Goal: Information Seeking & Learning: Learn about a topic

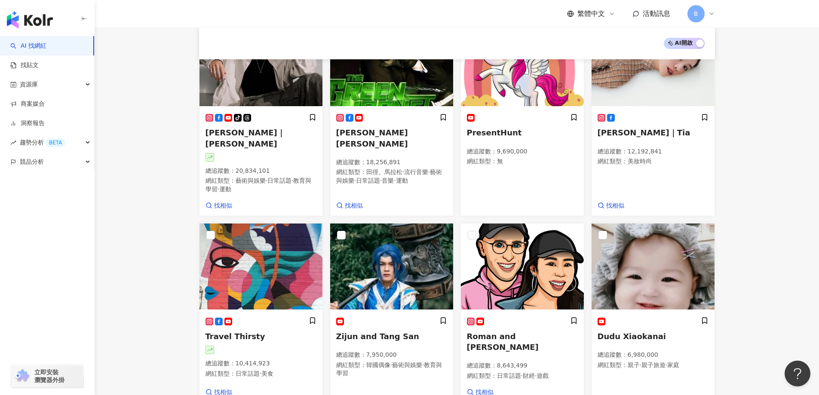
drag, startPoint x: 87, startPoint y: 256, endPoint x: 93, endPoint y: 251, distance: 7.3
click at [87, 256] on div "AI 找網紅 找貼文 資源庫 商案媒合 洞察報告 趨勢分析 BETA 競品分析 立即安裝 瀏覽器外掛" at bounding box center [47, 215] width 95 height 359
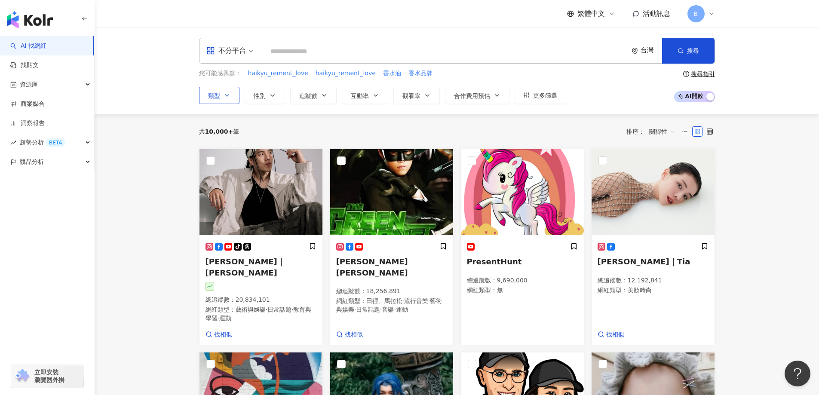
click at [223, 97] on icon "button" at bounding box center [226, 95] width 7 height 7
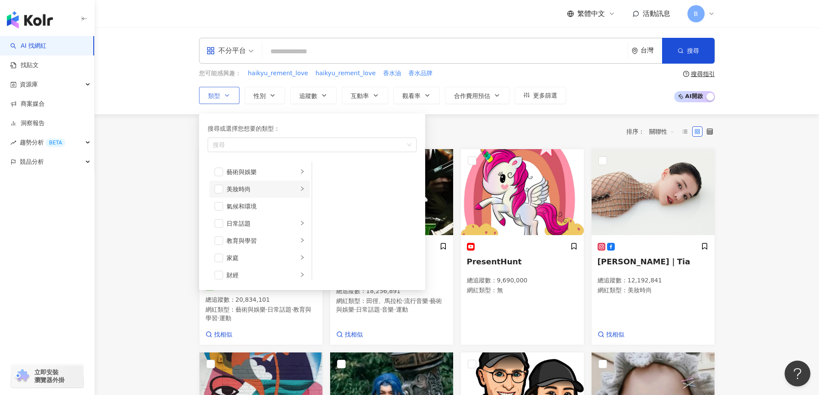
click at [234, 193] on div "美妝時尚" at bounding box center [261, 188] width 71 height 9
click at [324, 174] on span "button" at bounding box center [323, 172] width 9 height 9
click at [324, 192] on span "button" at bounding box center [323, 189] width 9 height 9
click at [326, 223] on span "button" at bounding box center [323, 223] width 9 height 9
click at [325, 243] on span "button" at bounding box center [323, 240] width 9 height 9
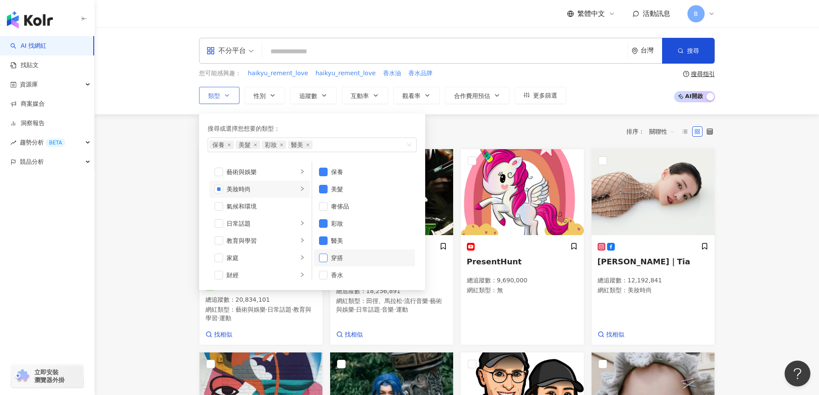
click at [325, 259] on span "button" at bounding box center [323, 258] width 9 height 9
click at [325, 274] on span "button" at bounding box center [323, 275] width 9 height 9
click at [251, 222] on div "日常話題" at bounding box center [261, 223] width 71 height 9
click at [327, 171] on li "名人動態" at bounding box center [364, 171] width 101 height 17
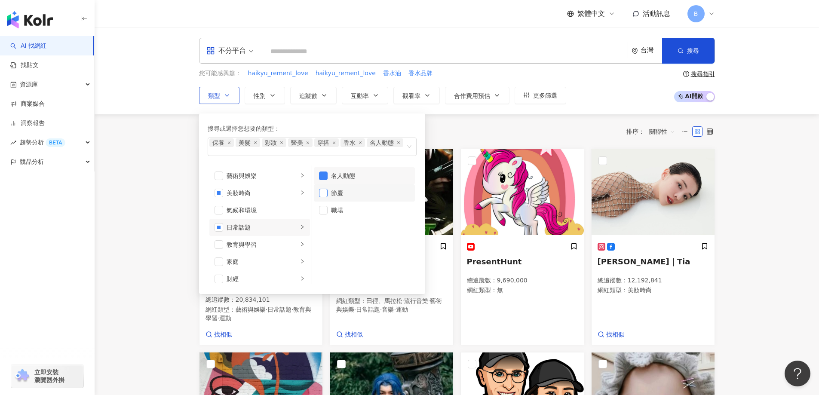
click at [325, 193] on span "button" at bounding box center [323, 193] width 9 height 9
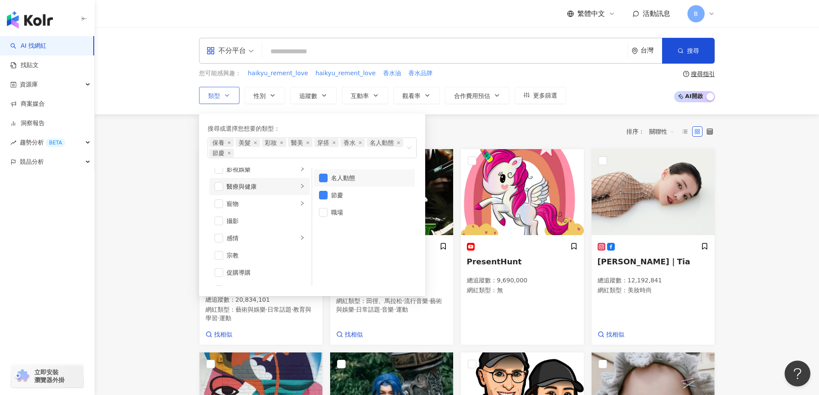
scroll to position [258, 0]
click at [223, 231] on span "button" at bounding box center [218, 229] width 9 height 9
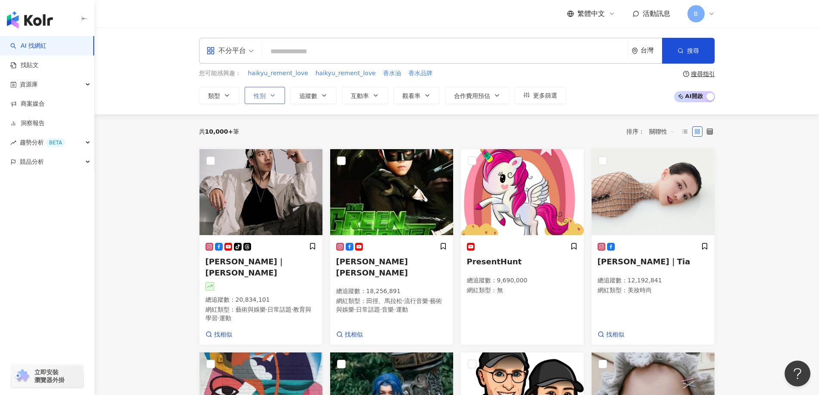
click at [258, 95] on span "性別" at bounding box center [260, 95] width 12 height 7
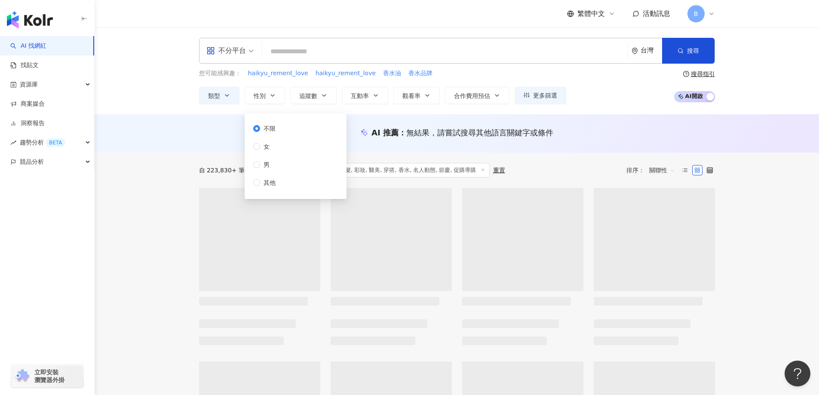
click at [273, 128] on span "不限" at bounding box center [269, 128] width 19 height 9
click at [178, 128] on div "AI 推薦 ： 無結果，請嘗試搜尋其他語言關鍵字或條件" at bounding box center [457, 133] width 724 height 38
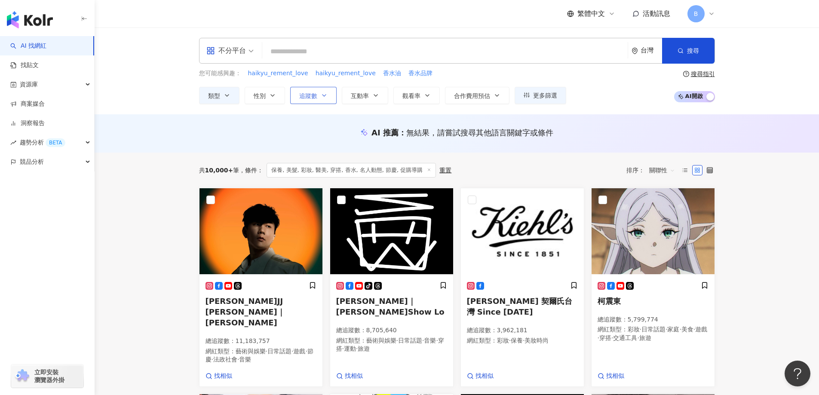
click at [306, 96] on span "追蹤數" at bounding box center [308, 95] width 18 height 7
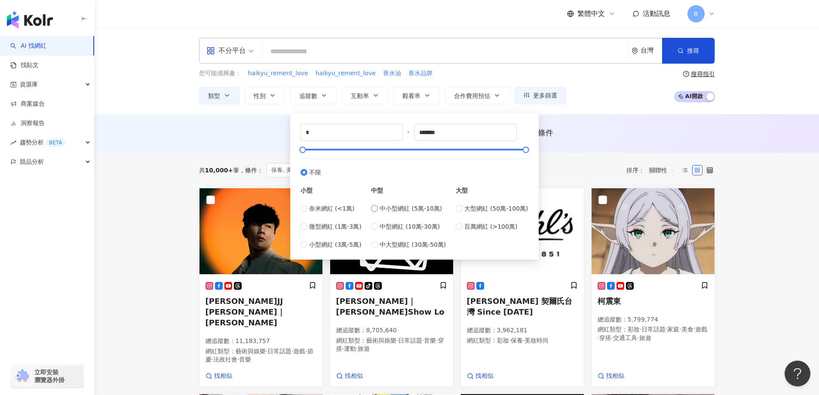
click at [406, 209] on span "中小型網紅 (5萬-10萬)" at bounding box center [410, 208] width 62 height 9
type input "*****"
click at [188, 147] on div "AI 推薦 ： 無結果，請嘗試搜尋其他語言關鍵字或條件" at bounding box center [457, 133] width 724 height 38
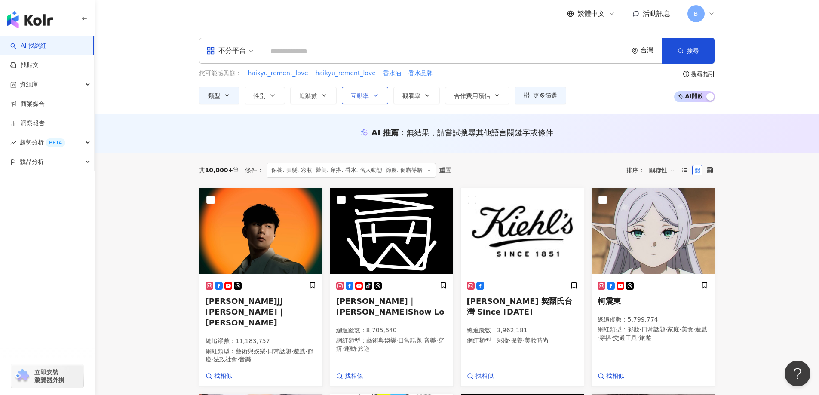
click at [369, 95] on button "互動率" at bounding box center [365, 95] width 46 height 17
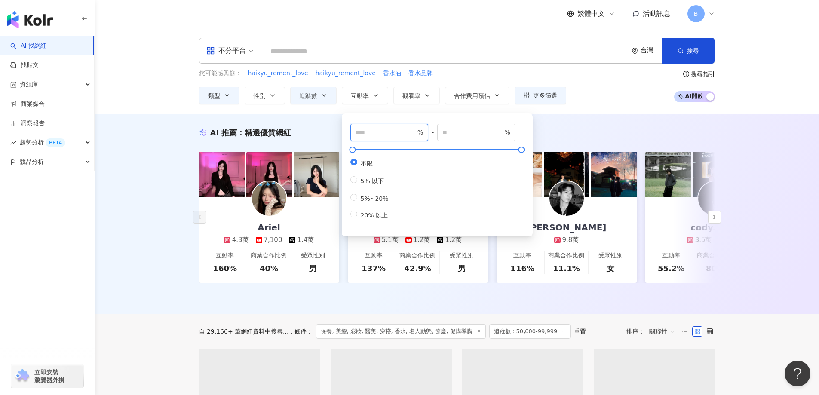
click at [381, 134] on input "number" at bounding box center [385, 132] width 60 height 9
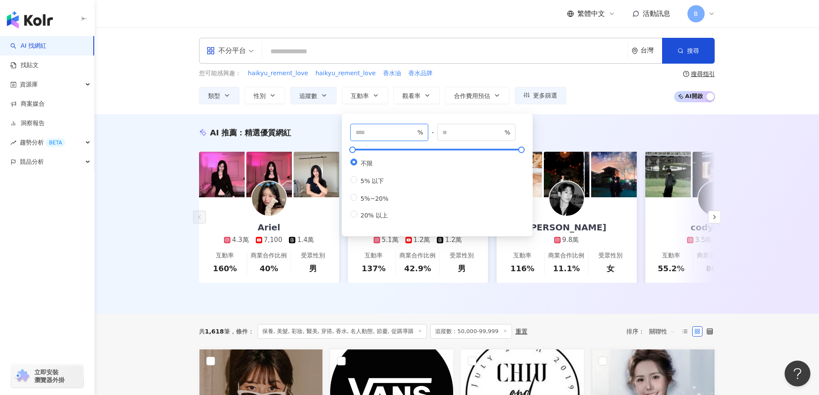
click at [384, 133] on input "number" at bounding box center [385, 132] width 60 height 9
type input "*"
click at [161, 125] on div "AI 推薦 ： 精選優質網紅 Ariel 4.3萬 7,100 1.4萬 互動率 160% 商業合作比例 40% 受眾性別 男 葡萄裸男 5.1萬 1.2萬 …" at bounding box center [457, 213] width 724 height 199
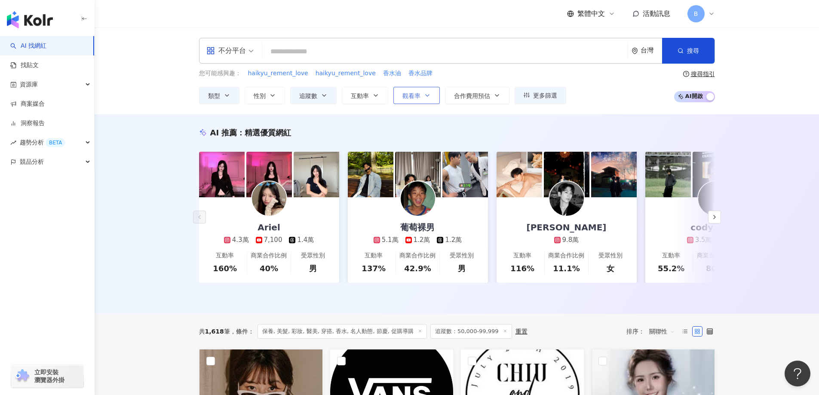
click at [412, 100] on button "觀看率" at bounding box center [416, 95] width 46 height 17
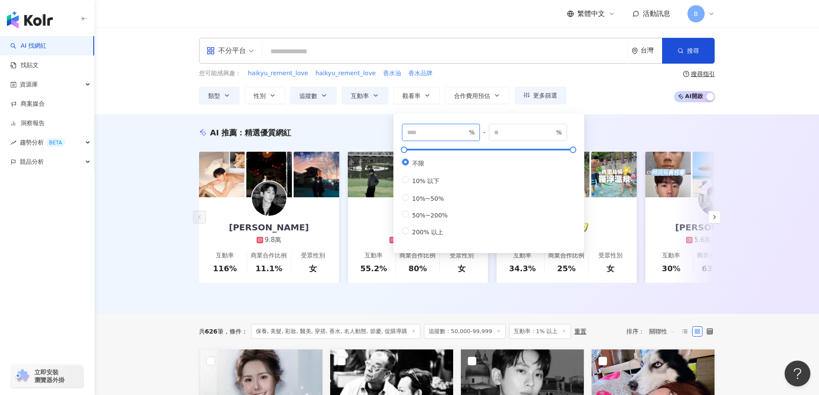
click at [425, 134] on input "number" at bounding box center [437, 132] width 60 height 9
type input "*"
click at [138, 136] on div "AI 推薦 ： 精選優質網紅 Leiro Lai 9.8萬 互動率 116% 商業合作比例 11.1% 受眾性別 女 cody.0928 3.5萬 1.9萬 …" at bounding box center [457, 213] width 724 height 199
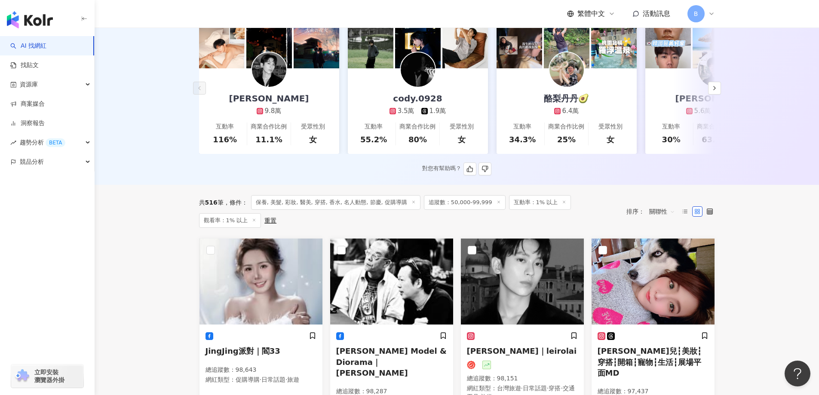
scroll to position [258, 0]
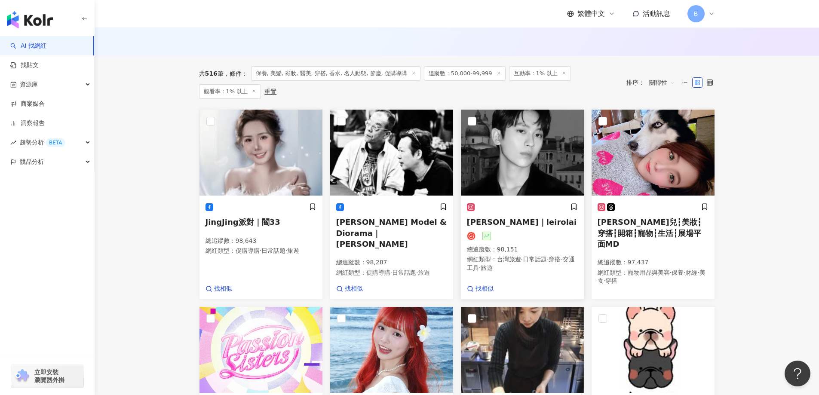
click at [526, 149] on img at bounding box center [522, 153] width 123 height 86
click at [753, 188] on main "不分平台 台灣 搜尋 您可能感興趣： haikyu_rement_love haikyu_rement_love 香水油 香水品牌 類型 性別 追蹤數 互動率…" at bounding box center [457, 279] width 724 height 1018
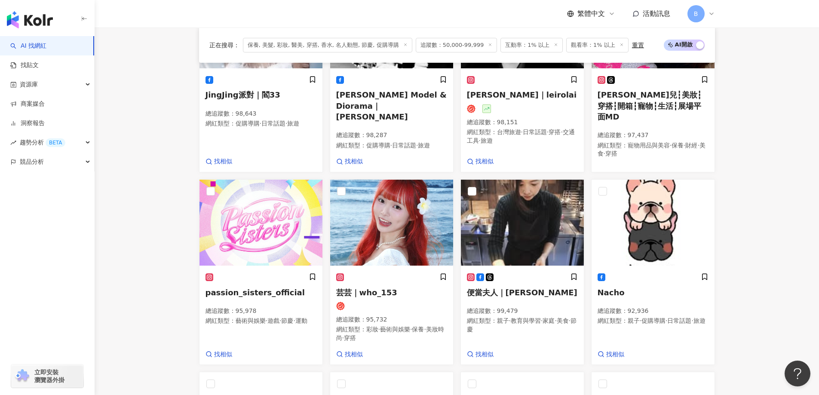
scroll to position [387, 0]
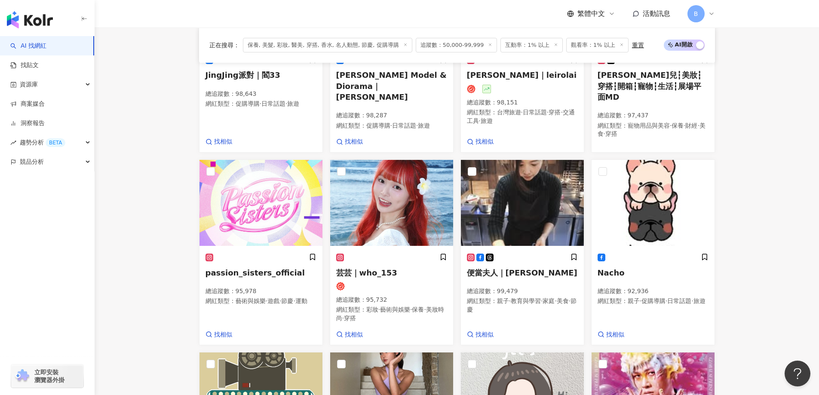
click at [796, 83] on main "不分平台 台灣 搜尋 您可能感興趣： haikyu_rement_love haikyu_rement_love 香水油 香水品牌 類型 性別 追蹤數 互動率…" at bounding box center [457, 141] width 724 height 1000
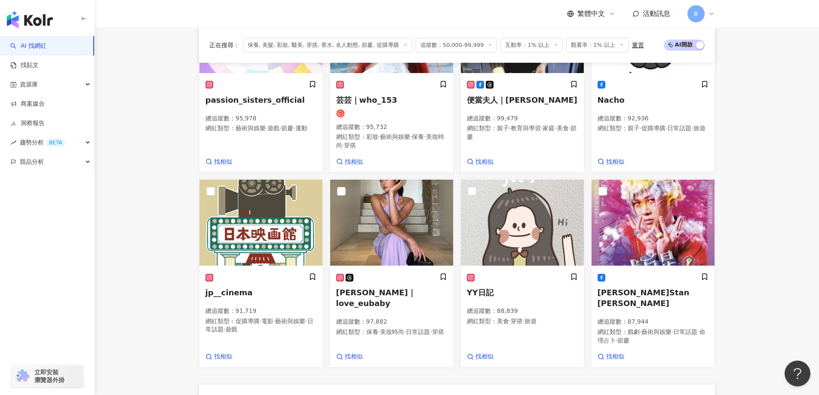
scroll to position [688, 0]
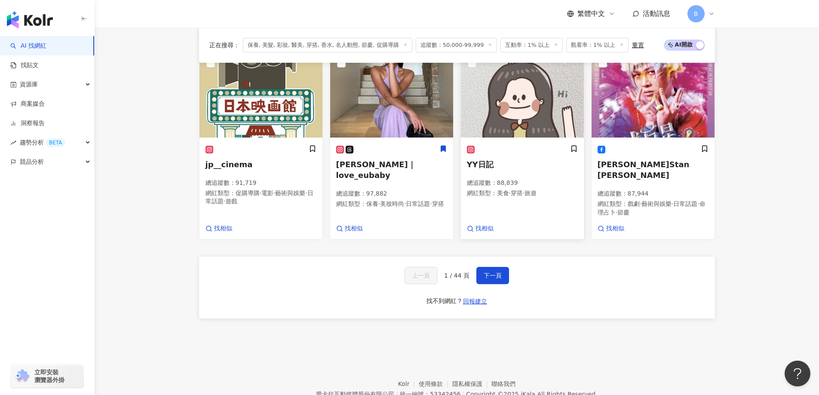
click at [490, 122] on img at bounding box center [522, 95] width 123 height 86
click at [502, 267] on button "下一頁" at bounding box center [492, 275] width 33 height 17
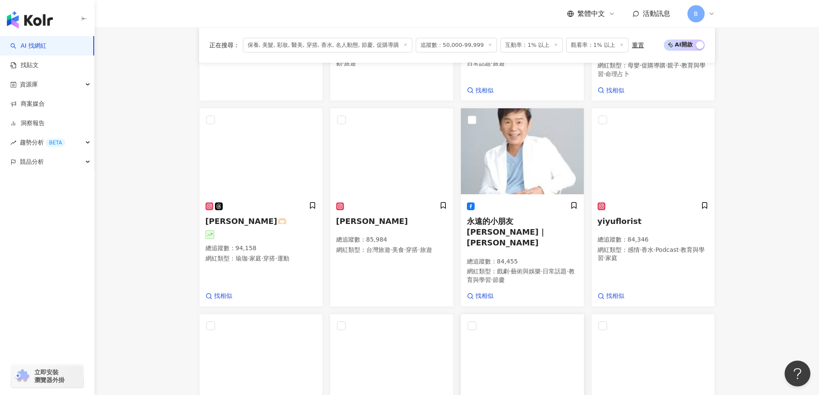
scroll to position [307, 0]
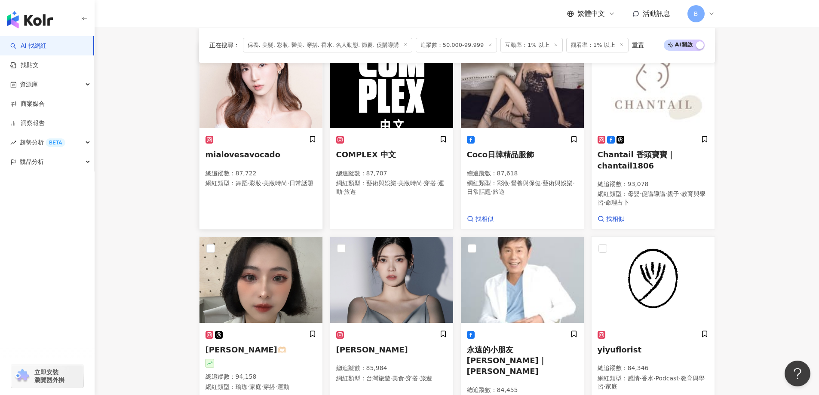
click at [247, 92] on img at bounding box center [260, 85] width 123 height 86
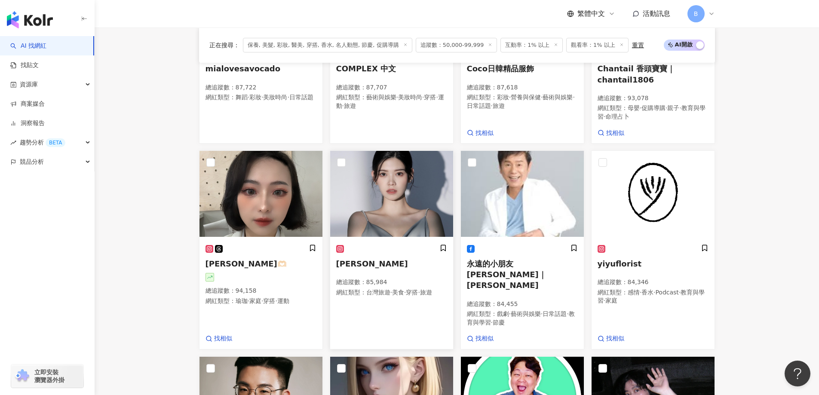
click at [392, 211] on img at bounding box center [391, 194] width 123 height 86
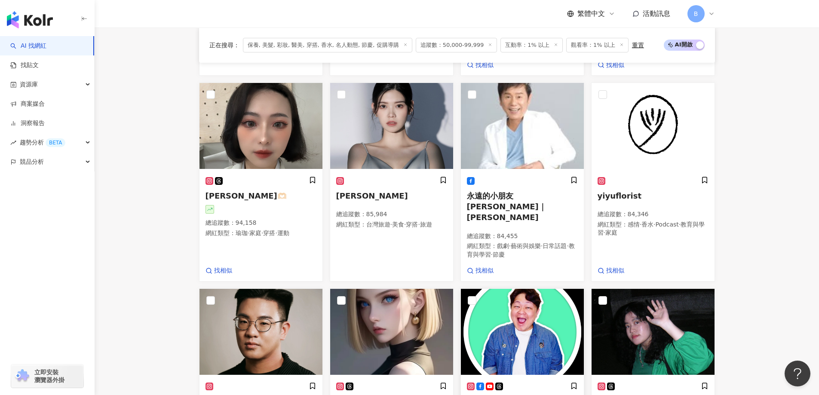
scroll to position [590, 0]
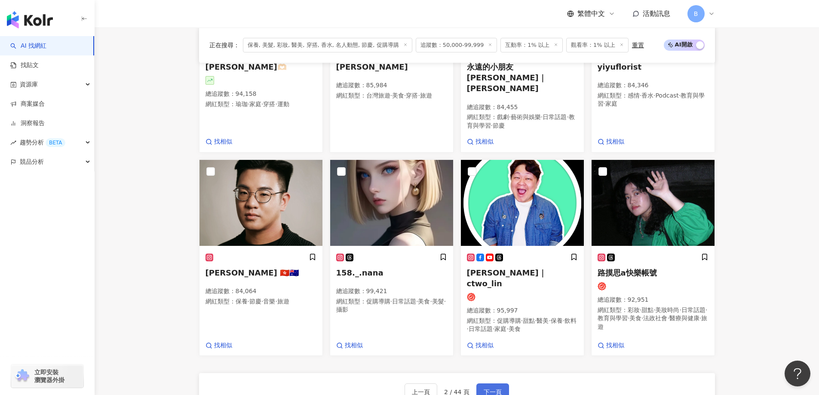
click at [485, 388] on span "下一頁" at bounding box center [492, 391] width 18 height 7
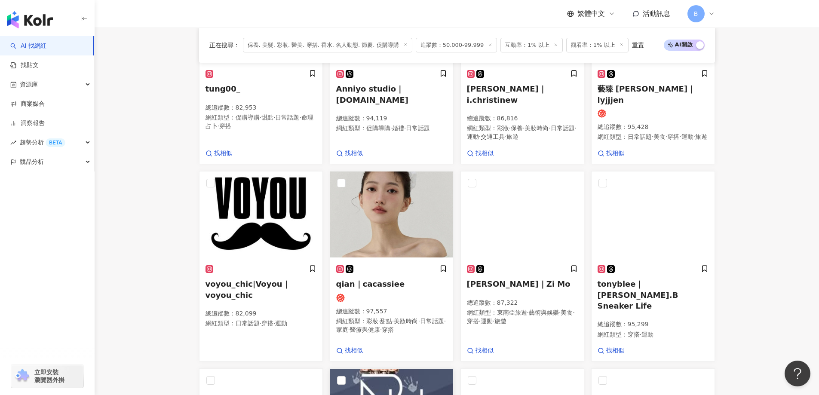
scroll to position [287, 0]
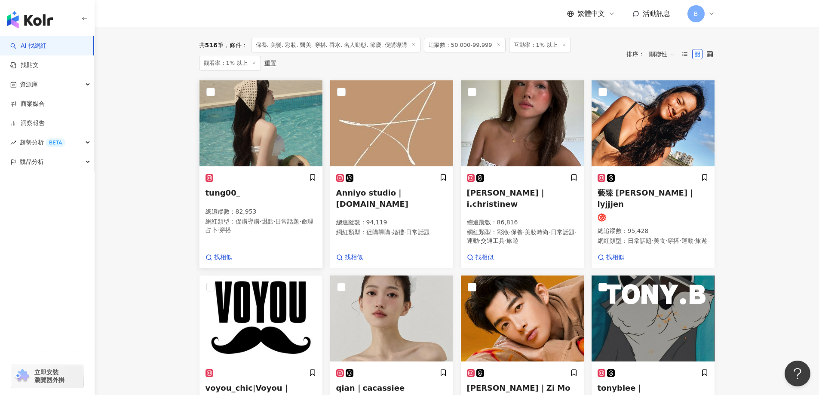
click at [281, 109] on img at bounding box center [260, 123] width 123 height 86
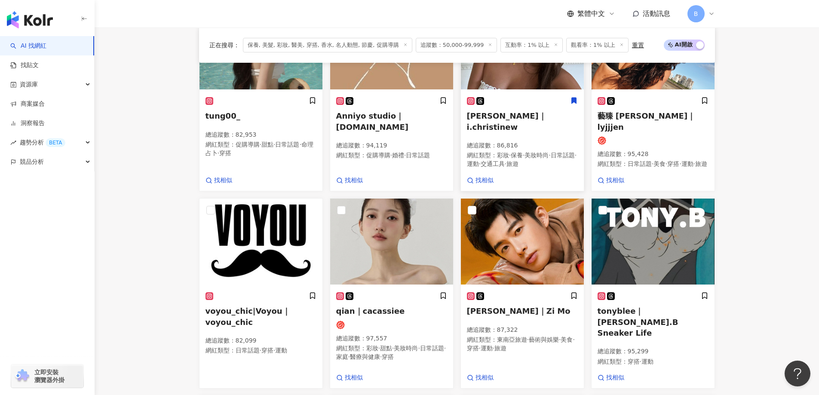
scroll to position [416, 0]
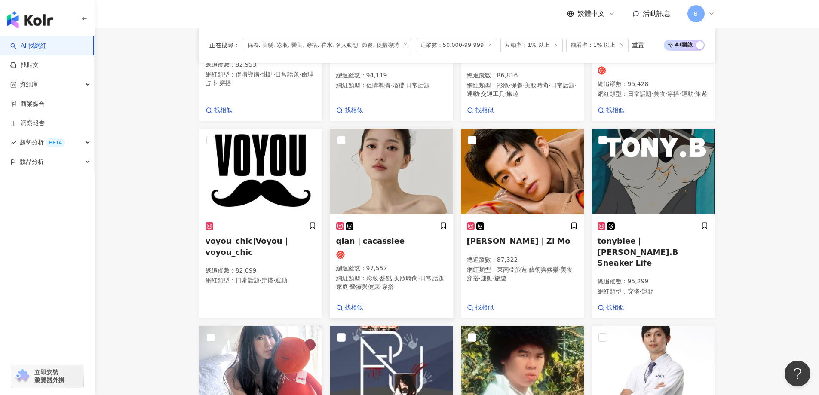
click at [415, 158] on img at bounding box center [391, 171] width 123 height 86
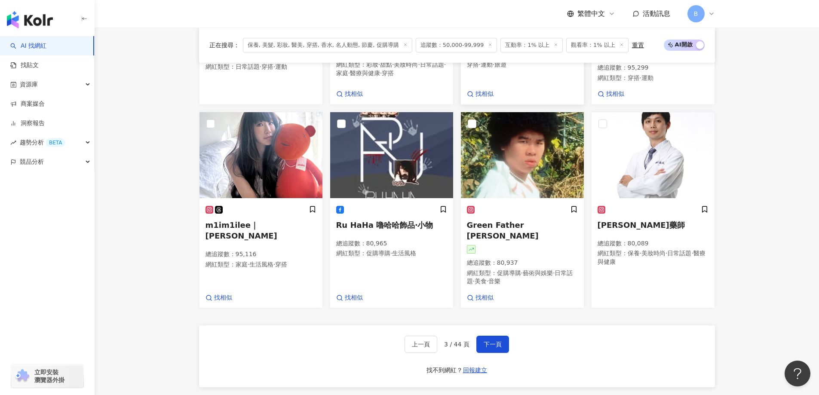
scroll to position [631, 0]
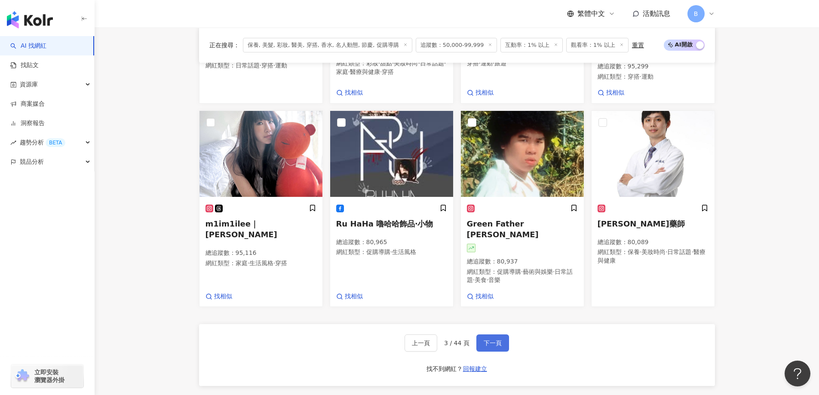
click at [486, 339] on span "下一頁" at bounding box center [492, 342] width 18 height 7
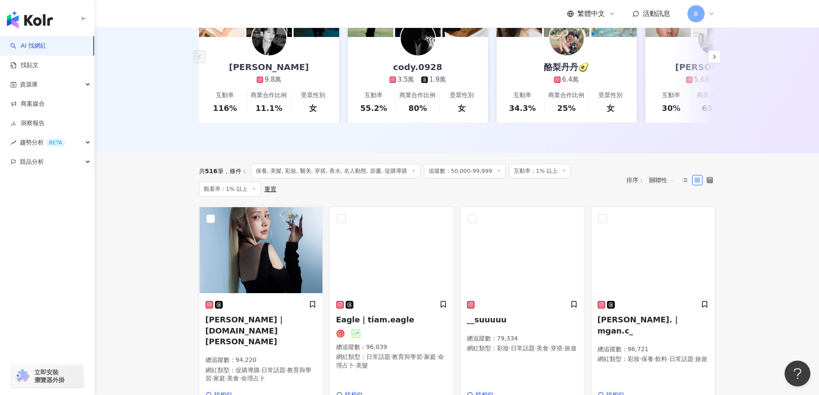
scroll to position [166, 0]
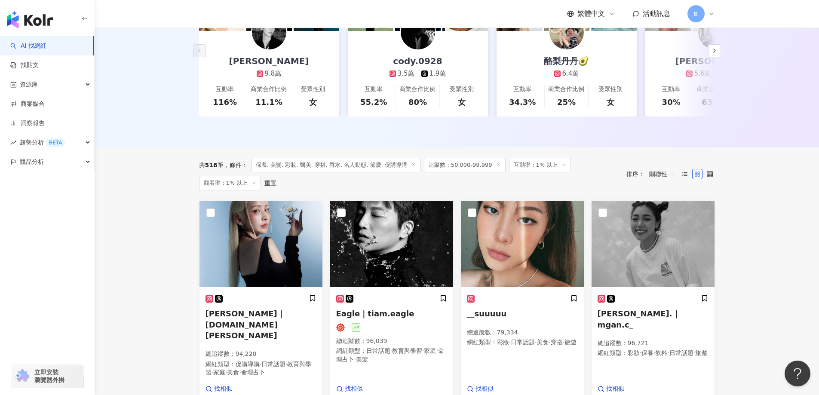
click at [306, 168] on span "保養, 美髮, 彩妝, 醫美, 穿搭, 香水, 名人動態, 節慶, 促購導購" at bounding box center [335, 165] width 169 height 15
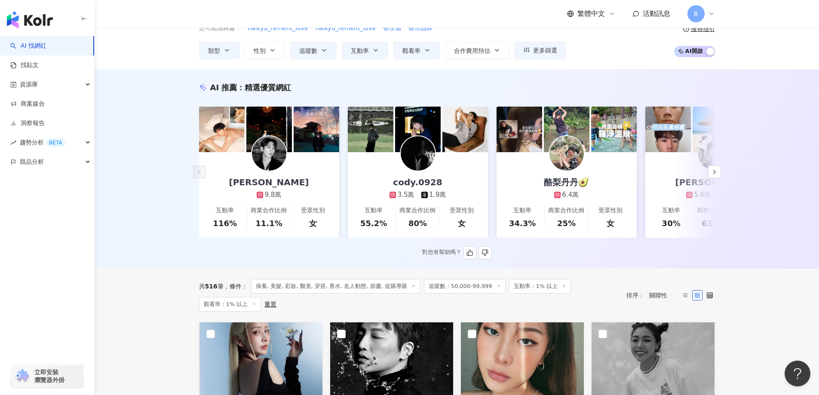
scroll to position [0, 0]
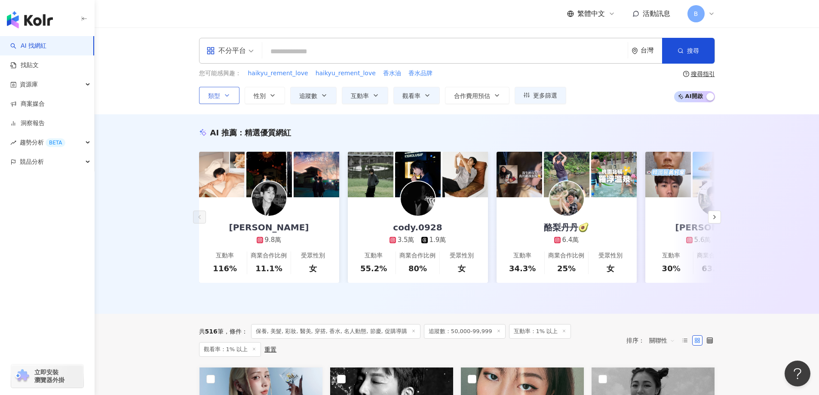
click at [227, 97] on icon "button" at bounding box center [226, 95] width 7 height 7
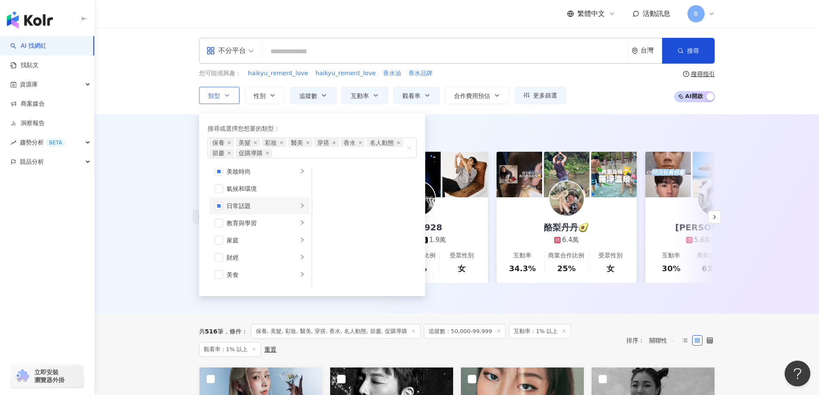
scroll to position [43, 0]
click at [245, 226] on li "家庭" at bounding box center [259, 220] width 101 height 17
click at [331, 195] on div "親子" at bounding box center [370, 194] width 79 height 9
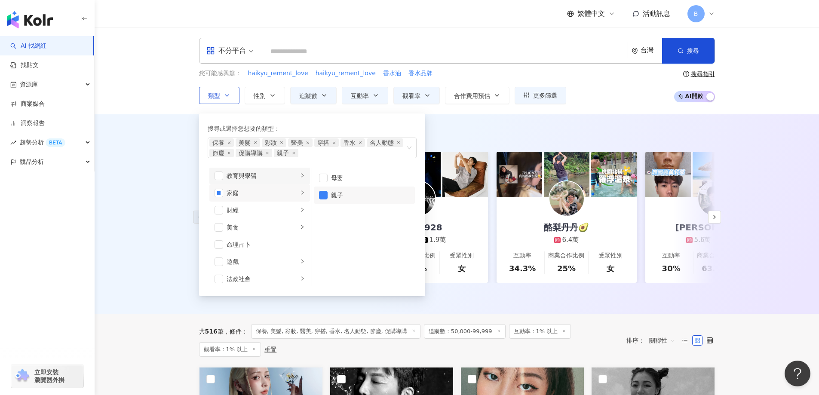
scroll to position [86, 0]
click at [325, 178] on span "button" at bounding box center [323, 178] width 9 height 9
click at [242, 187] on div "命理占卜" at bounding box center [265, 186] width 78 height 9
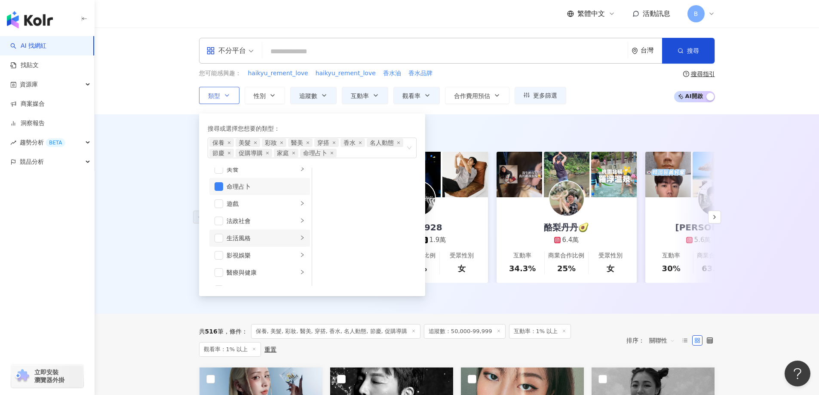
click at [245, 235] on div "生活風格" at bounding box center [261, 237] width 71 height 9
click at [235, 254] on div "影視娛樂" at bounding box center [261, 255] width 71 height 9
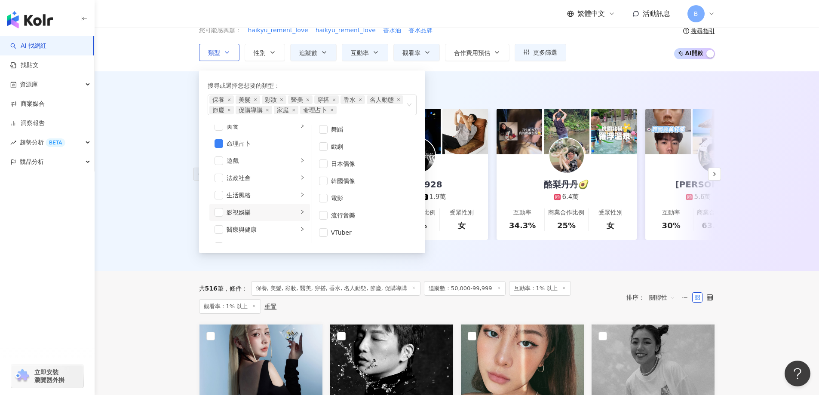
click at [241, 216] on div "影視娛樂" at bounding box center [261, 212] width 71 height 9
click at [241, 232] on div "醫療與健康" at bounding box center [261, 229] width 71 height 9
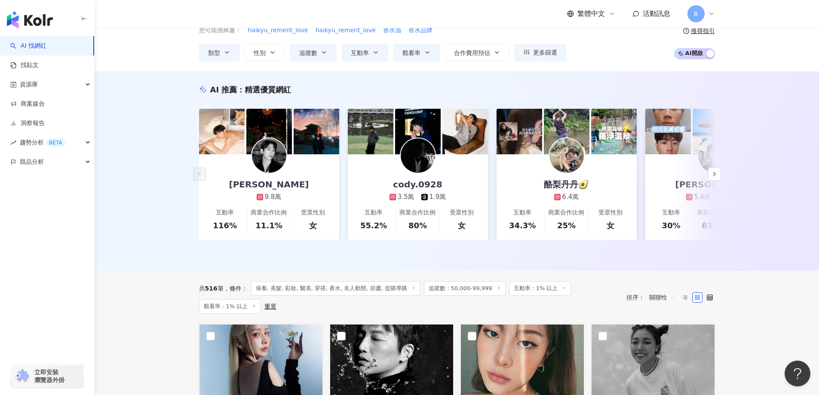
click at [128, 159] on div "AI 推薦 ： 精選優質網紅 Leiro Lai 9.8萬 互動率 116% 商業合作比例 11.1% 受眾性別 女 cody.0928 3.5萬 1.9萬 …" at bounding box center [457, 170] width 724 height 199
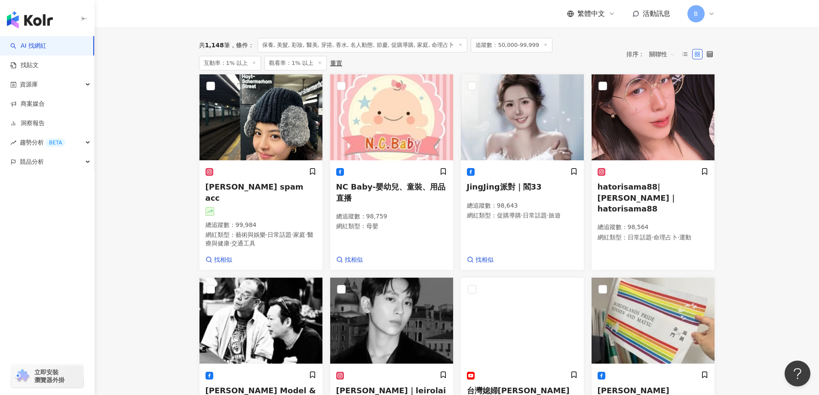
scroll to position [250, 0]
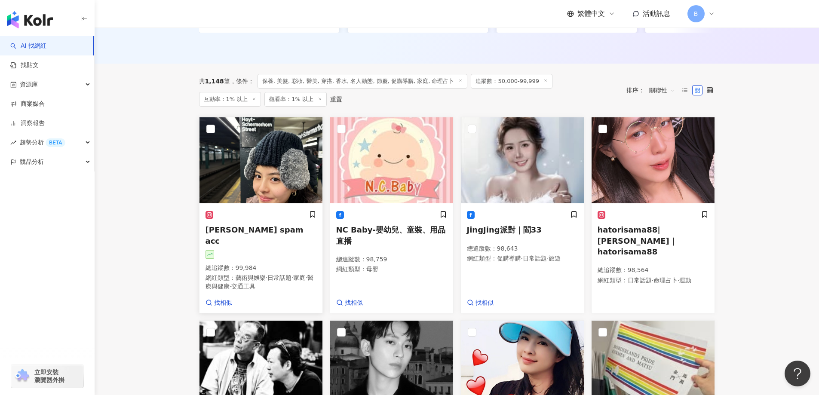
click at [264, 194] on img at bounding box center [260, 160] width 123 height 86
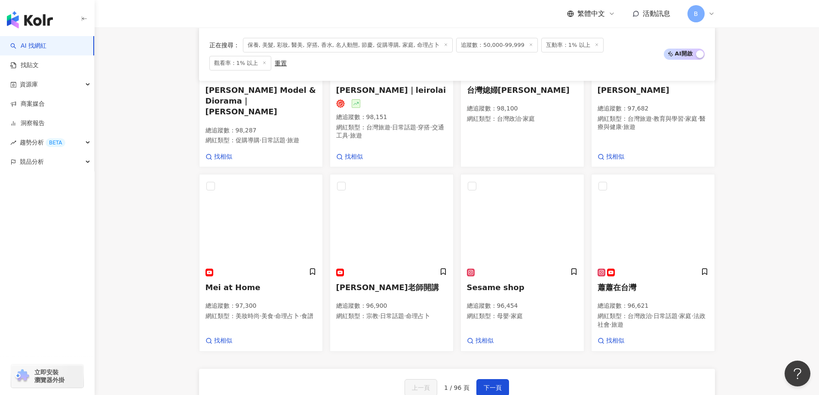
scroll to position [594, 0]
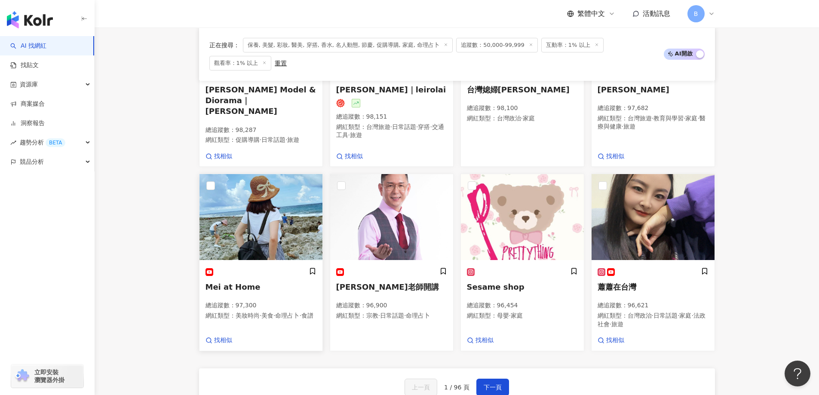
click at [247, 207] on img at bounding box center [260, 217] width 123 height 86
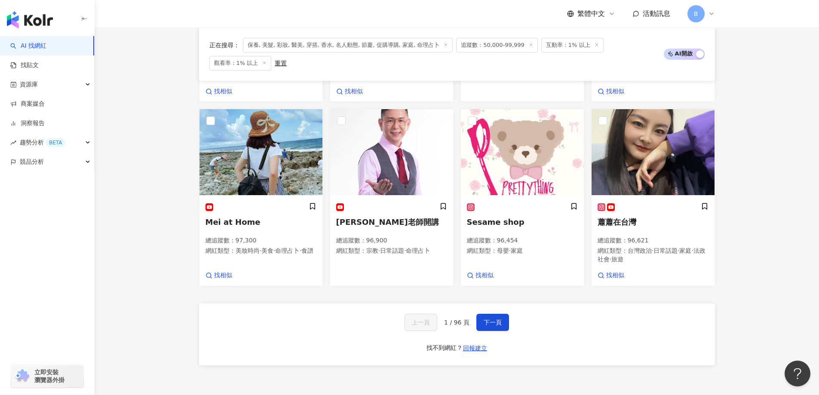
scroll to position [728, 0]
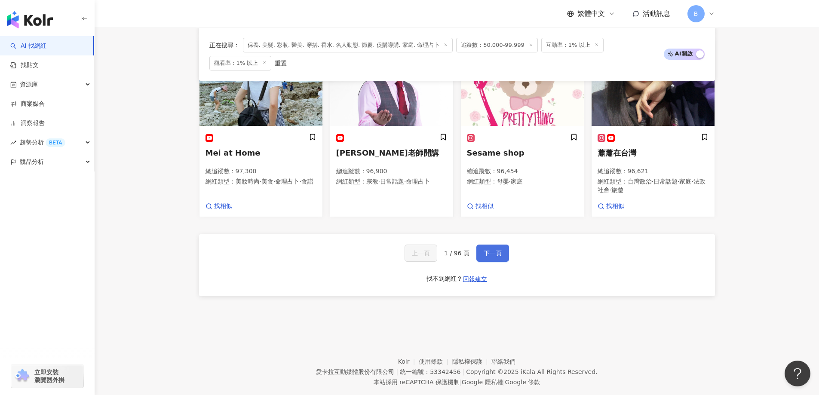
click at [498, 250] on span "下一頁" at bounding box center [492, 253] width 18 height 7
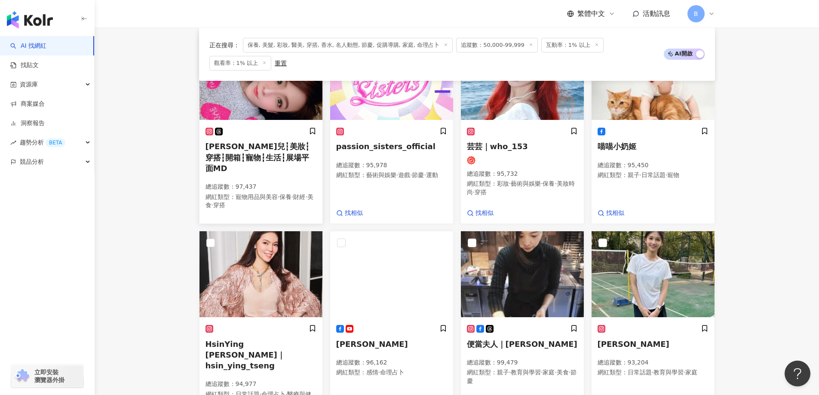
scroll to position [376, 0]
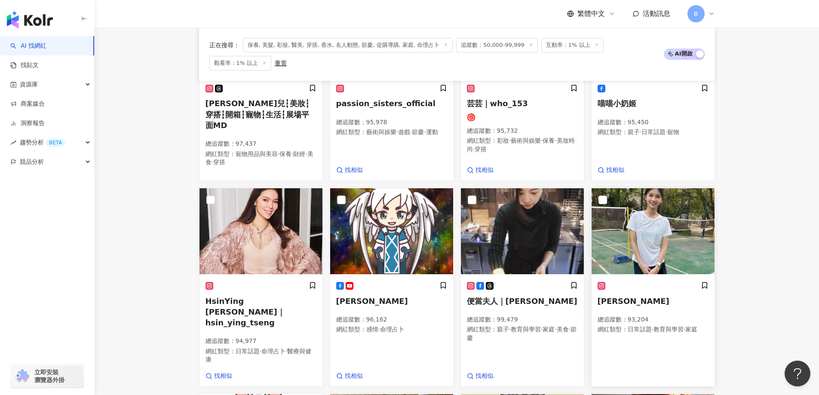
click at [644, 206] on img at bounding box center [652, 231] width 123 height 86
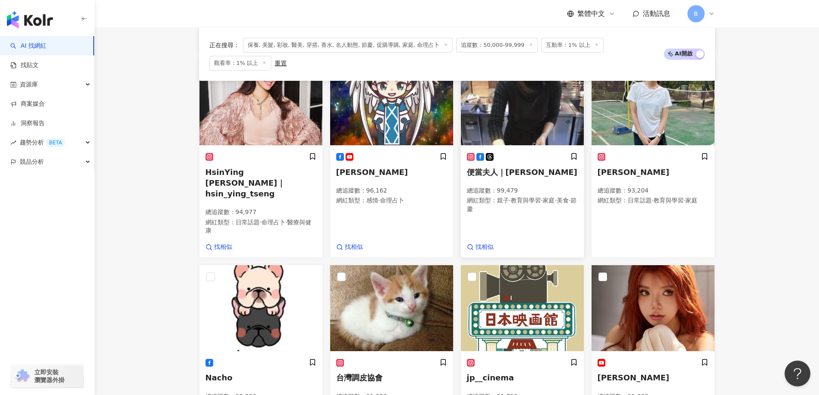
scroll to position [591, 0]
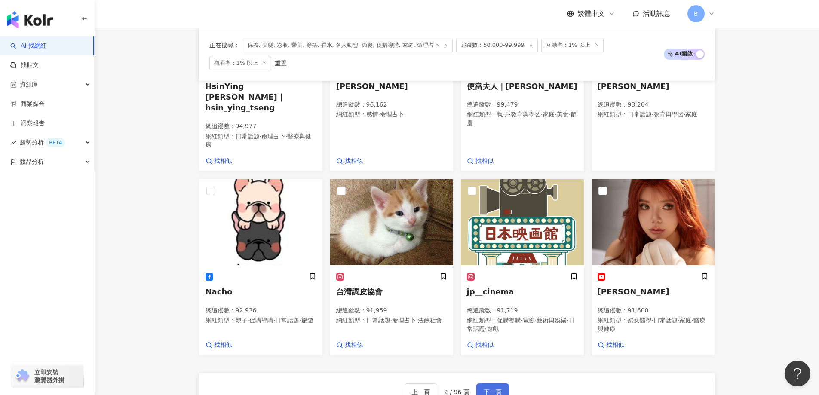
click at [501, 383] on button "下一頁" at bounding box center [492, 391] width 33 height 17
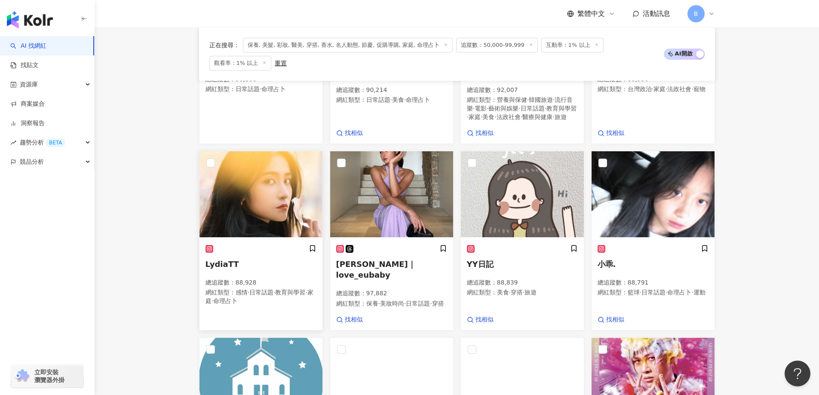
scroll to position [423, 0]
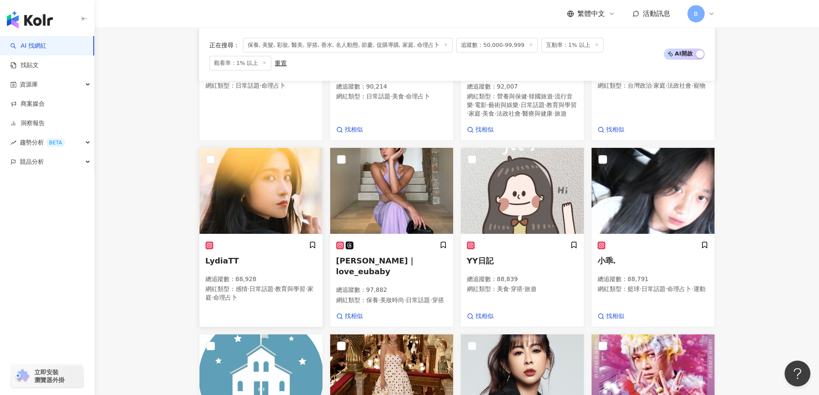
click at [284, 196] on img at bounding box center [260, 191] width 123 height 86
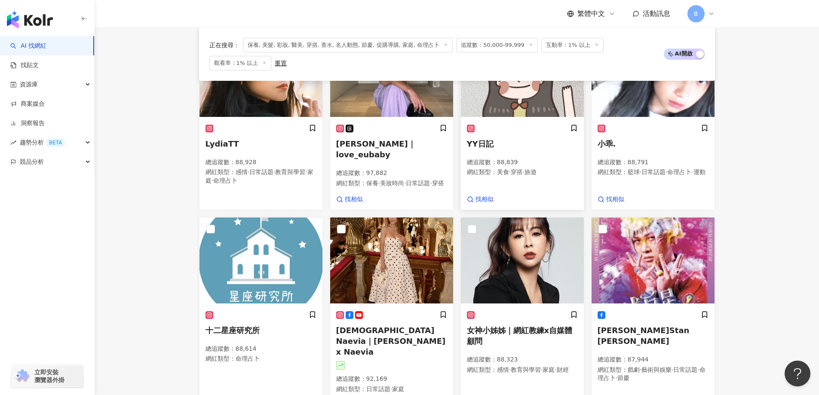
scroll to position [552, 0]
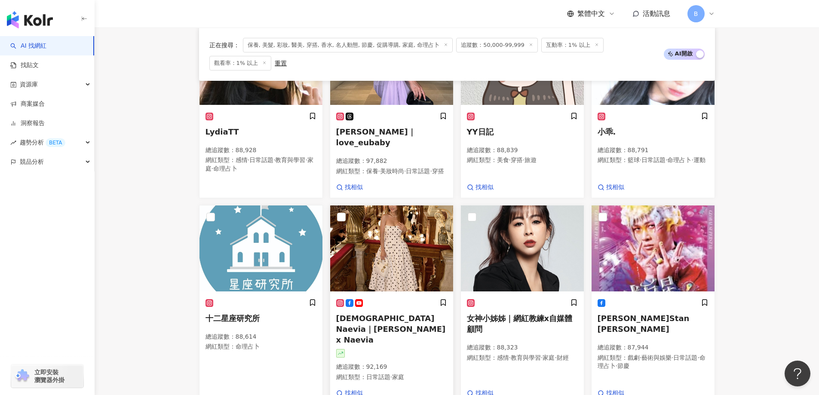
click at [398, 232] on img at bounding box center [391, 248] width 123 height 86
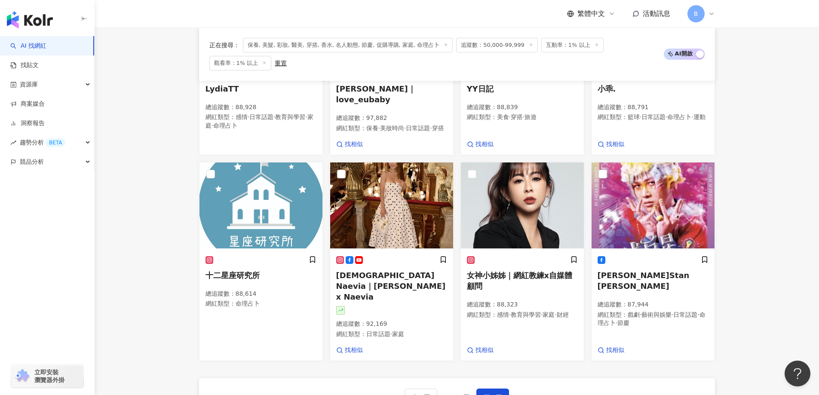
click at [492, 394] on span "下一頁" at bounding box center [492, 397] width 18 height 7
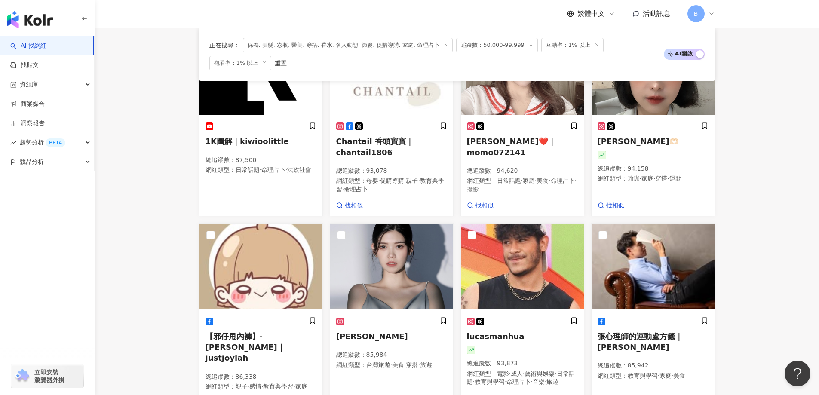
scroll to position [603, 0]
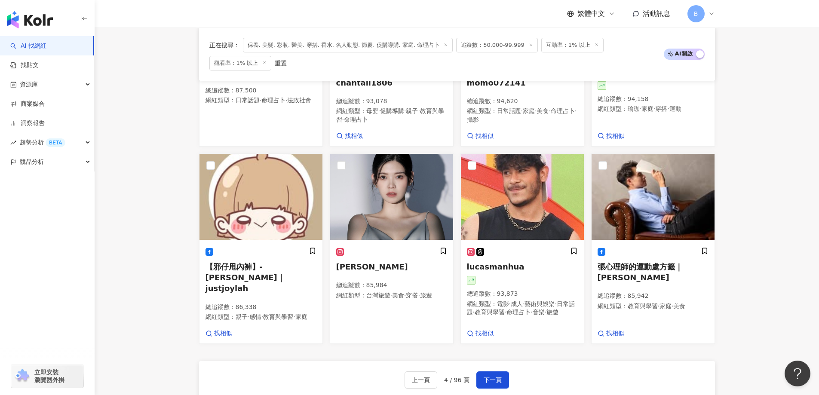
drag, startPoint x: 153, startPoint y: 113, endPoint x: 171, endPoint y: 125, distance: 21.2
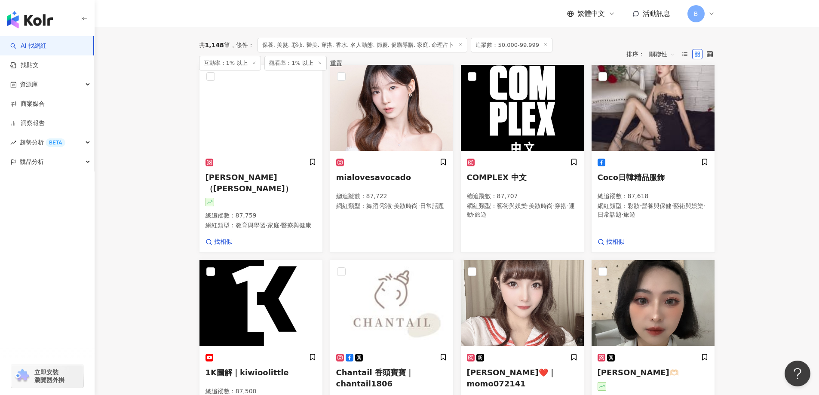
scroll to position [217, 0]
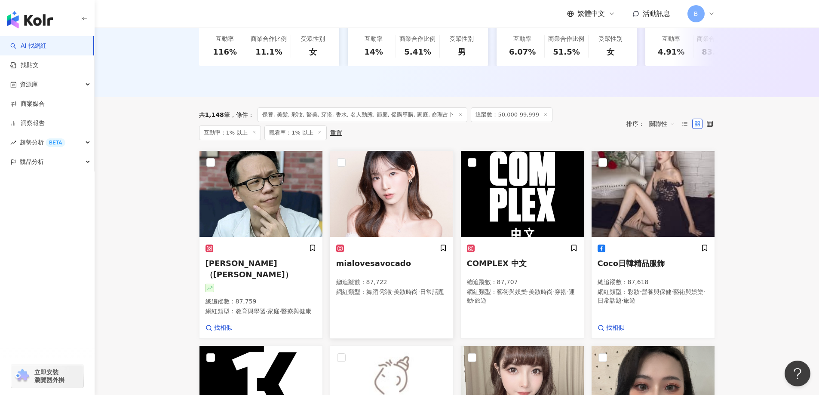
click at [398, 189] on img at bounding box center [391, 194] width 123 height 86
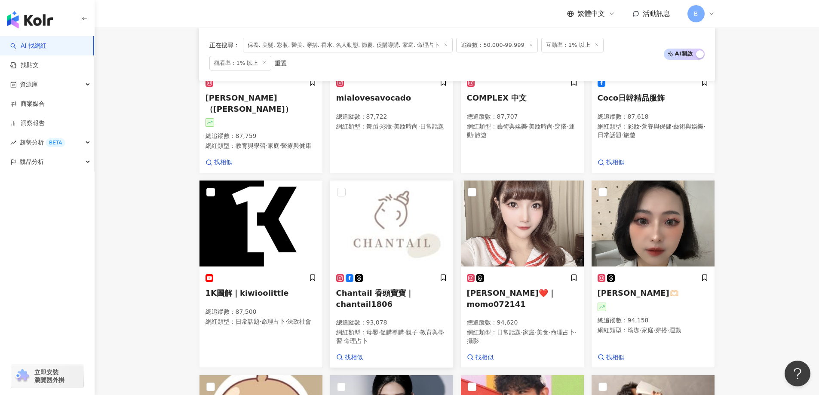
scroll to position [424, 0]
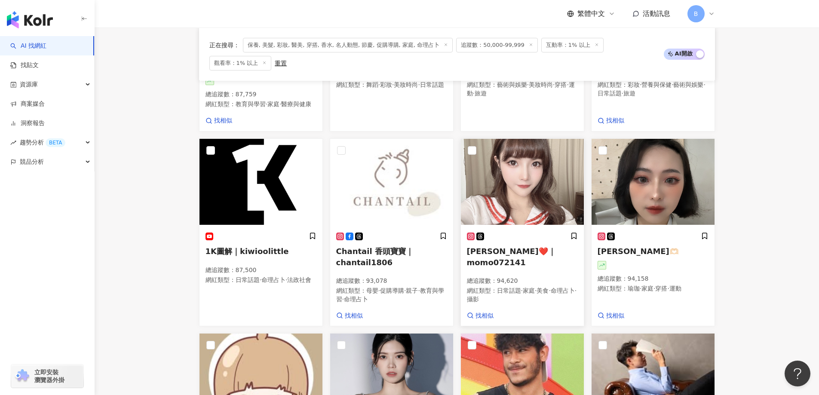
click at [520, 185] on img at bounding box center [522, 182] width 123 height 86
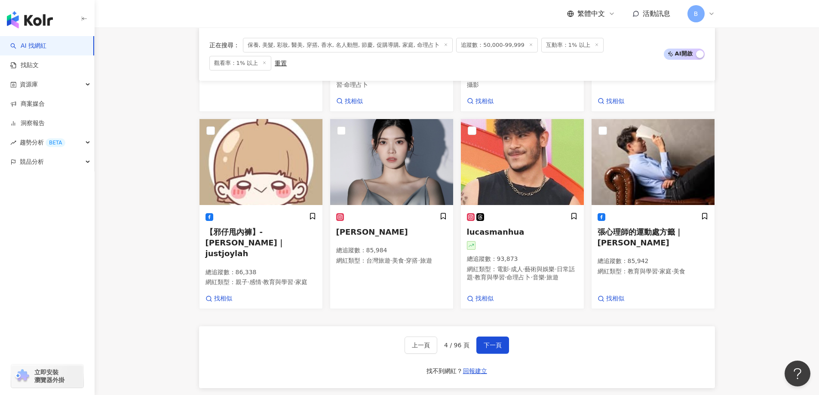
scroll to position [639, 0]
click at [485, 342] on span "下一頁" at bounding box center [492, 344] width 18 height 7
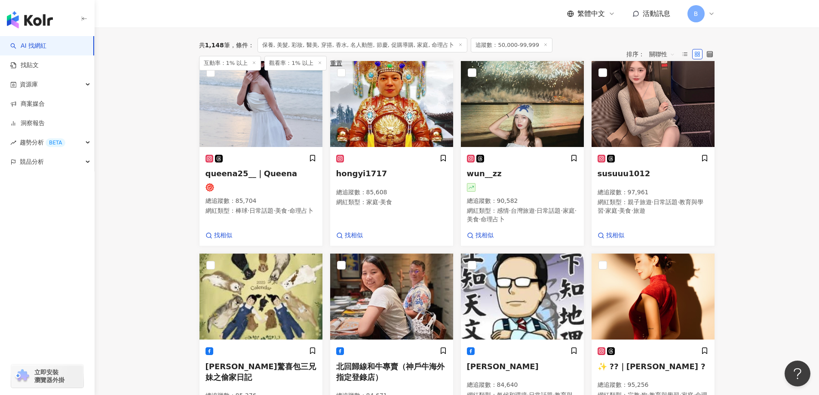
scroll to position [226, 0]
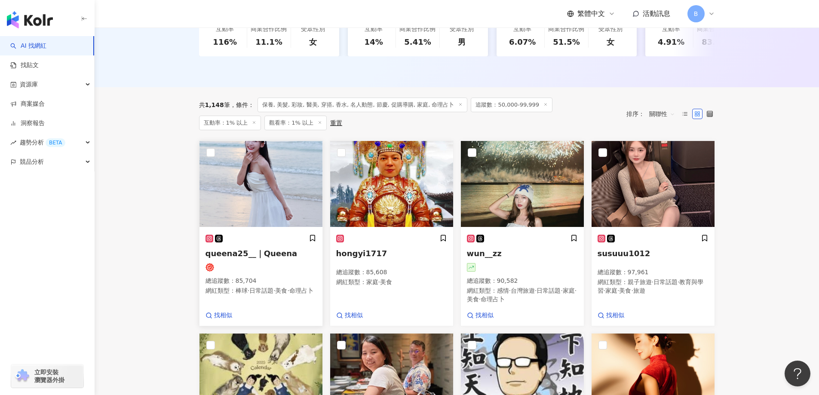
click at [231, 179] on img at bounding box center [260, 184] width 123 height 86
click at [514, 189] on img at bounding box center [522, 184] width 123 height 86
click at [638, 187] on img at bounding box center [652, 184] width 123 height 86
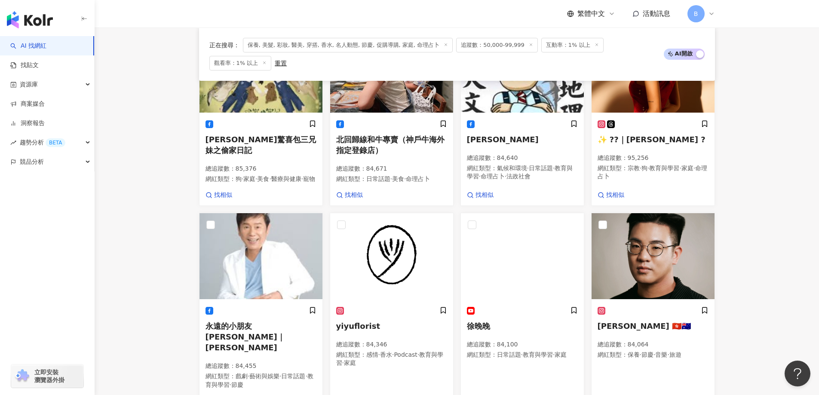
scroll to position [605, 0]
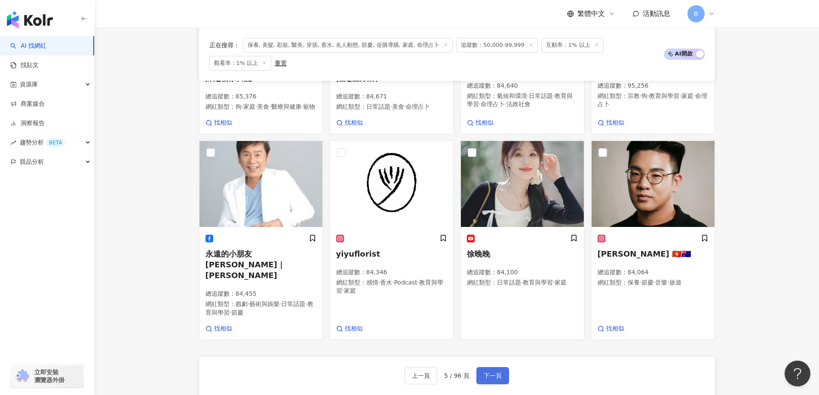
click at [503, 367] on button "下一頁" at bounding box center [492, 375] width 33 height 17
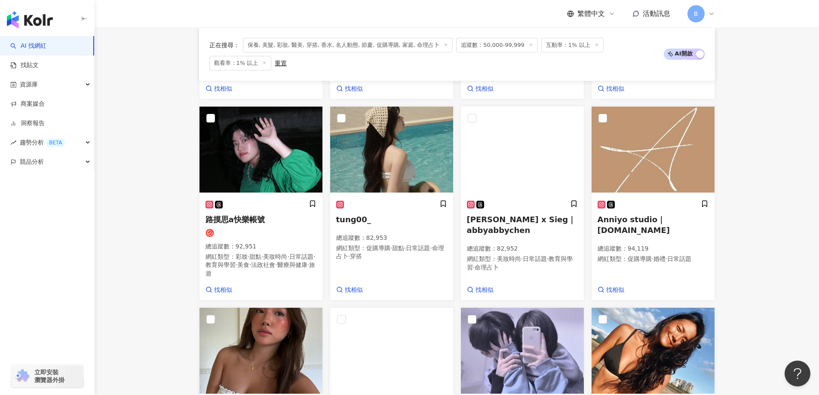
scroll to position [449, 0]
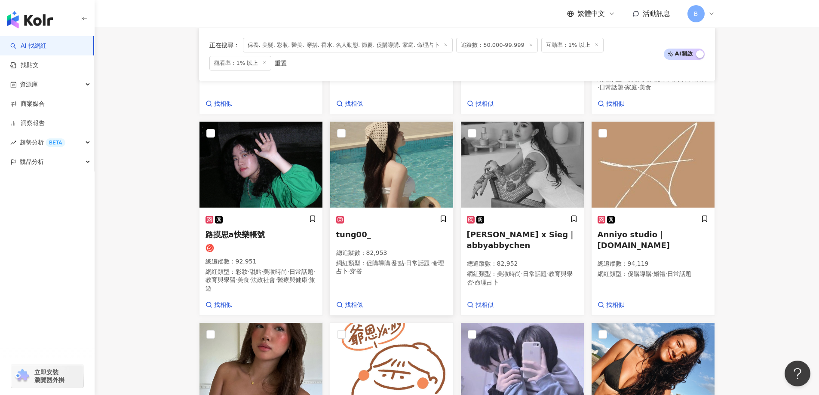
click at [390, 138] on img at bounding box center [391, 165] width 123 height 86
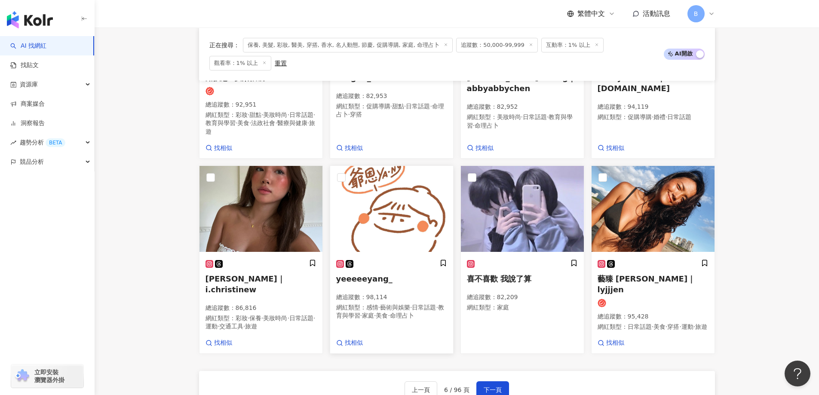
scroll to position [621, 0]
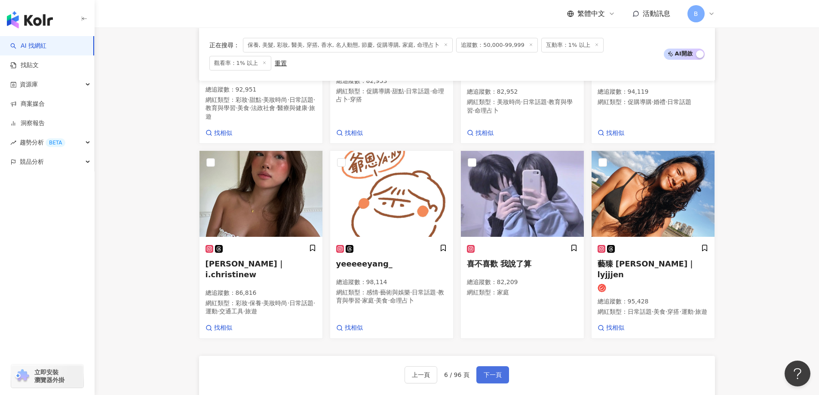
click at [491, 371] on span "下一頁" at bounding box center [492, 374] width 18 height 7
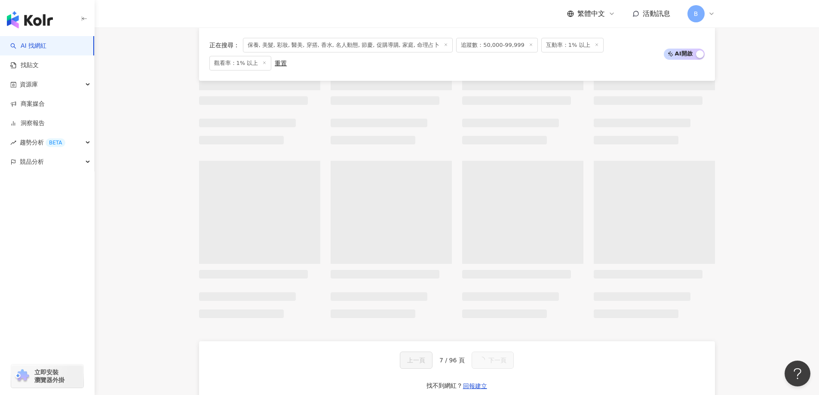
scroll to position [606, 0]
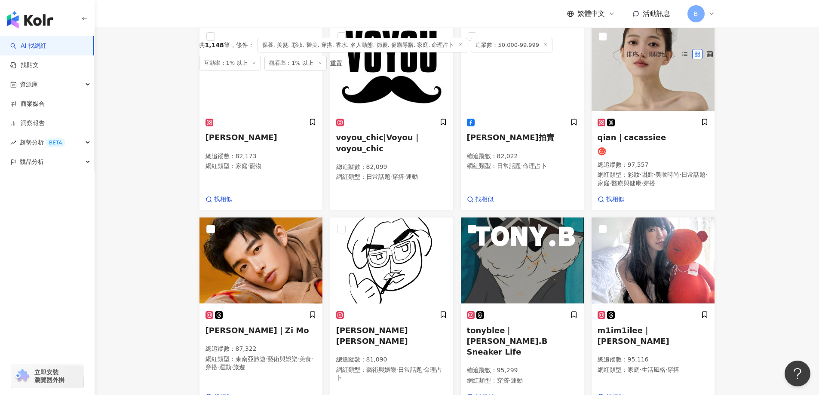
scroll to position [263, 0]
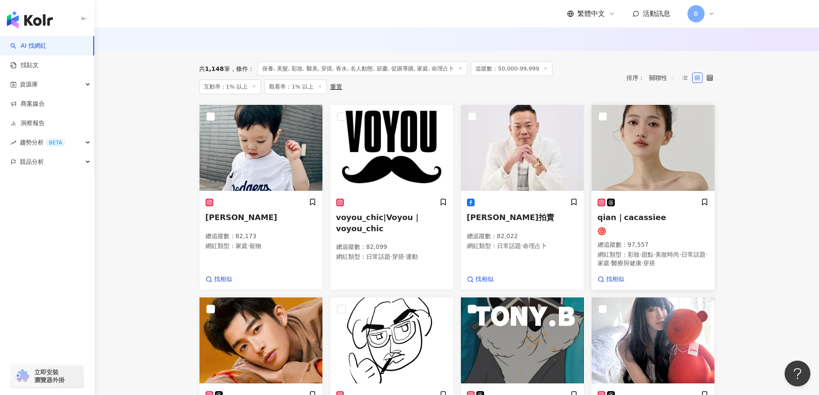
click at [670, 146] on img at bounding box center [652, 148] width 123 height 86
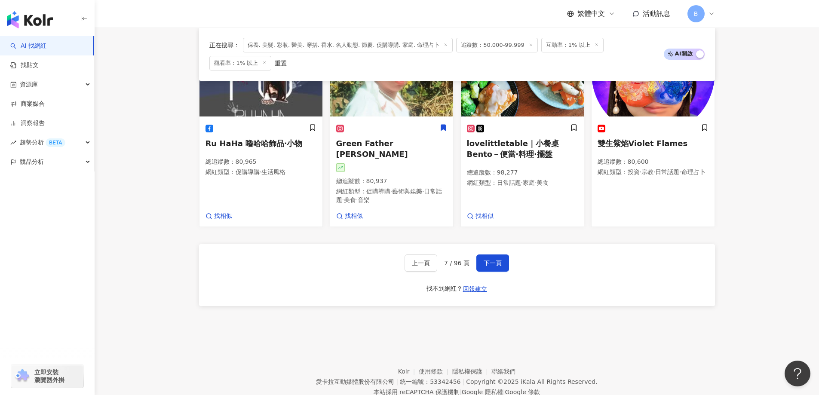
scroll to position [730, 0]
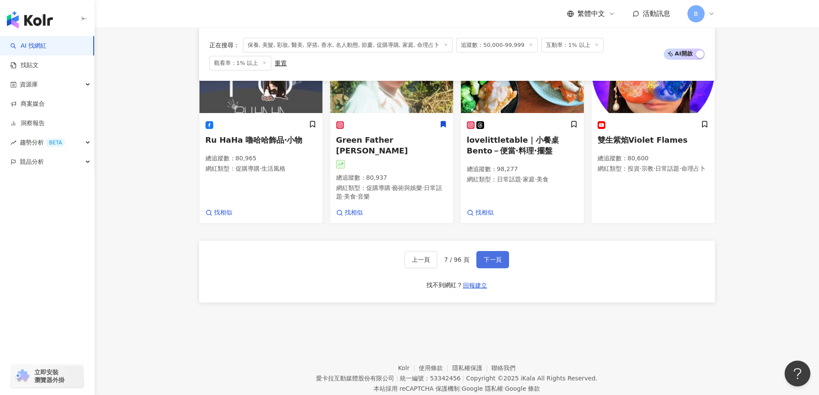
click at [481, 251] on button "下一頁" at bounding box center [492, 259] width 33 height 17
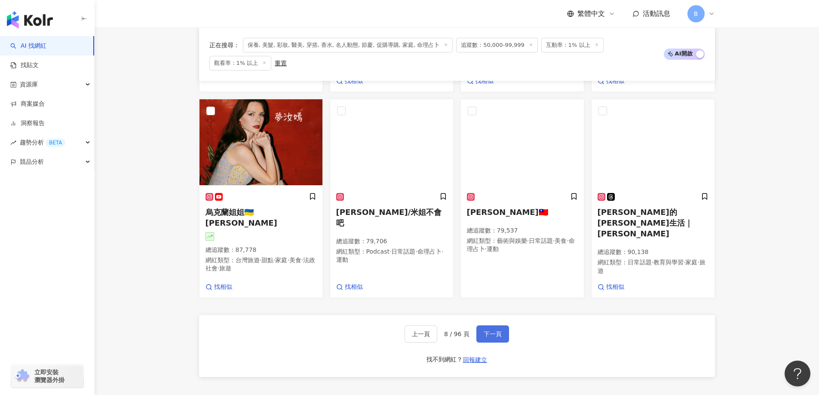
scroll to position [739, 0]
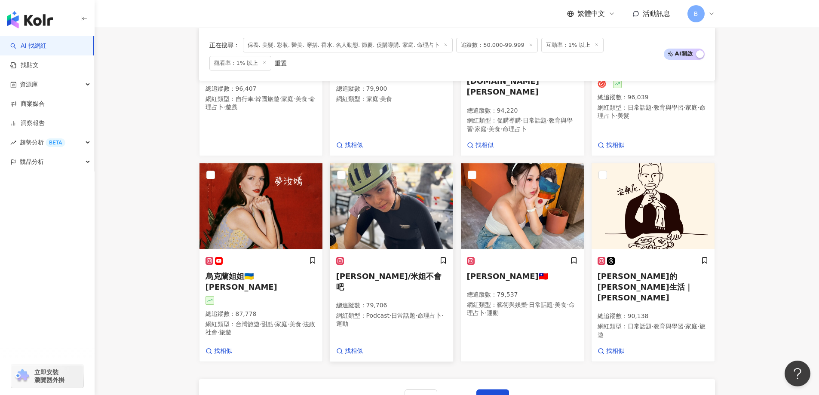
scroll to position [610, 0]
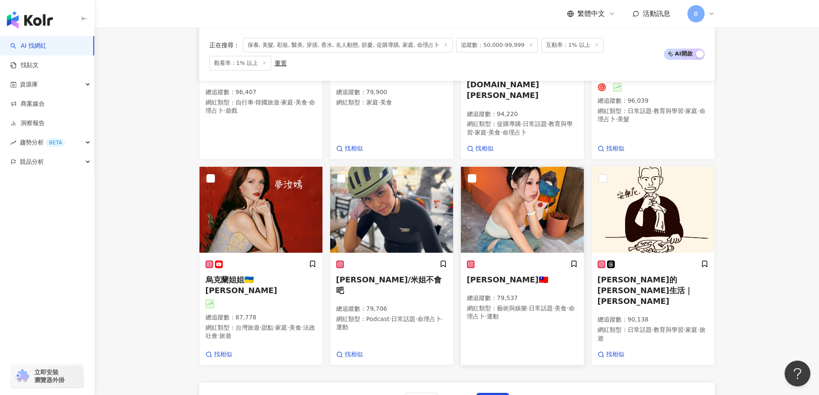
click at [497, 194] on img at bounding box center [522, 210] width 123 height 86
click at [490, 394] on span "下一頁" at bounding box center [492, 401] width 18 height 7
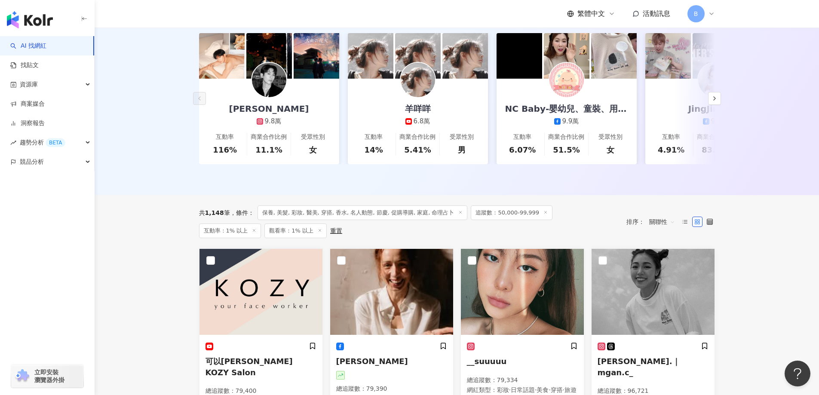
scroll to position [248, 0]
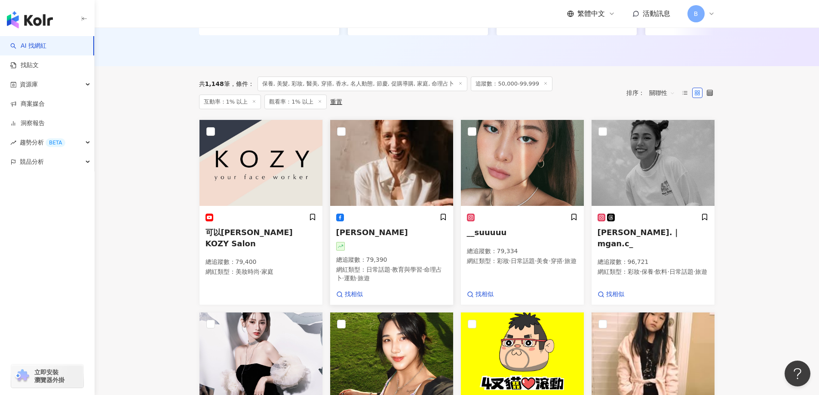
click at [393, 159] on img at bounding box center [391, 163] width 123 height 86
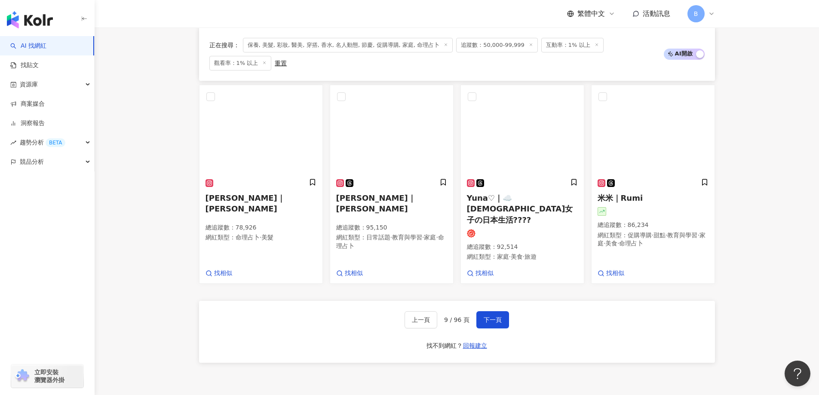
scroll to position [669, 0]
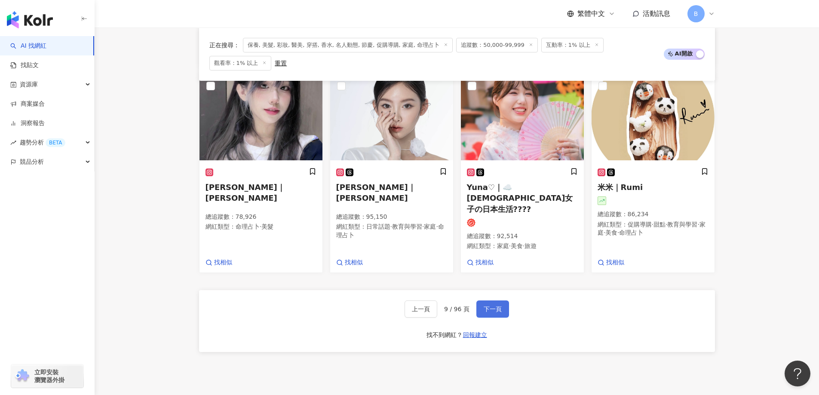
click at [502, 300] on button "下一頁" at bounding box center [492, 308] width 33 height 17
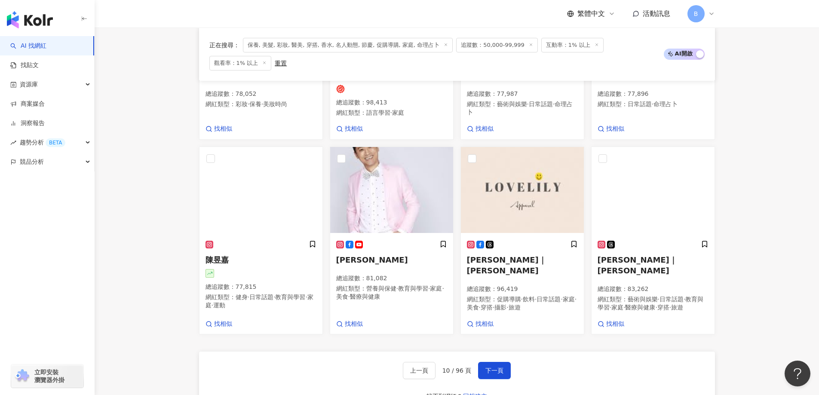
scroll to position [661, 0]
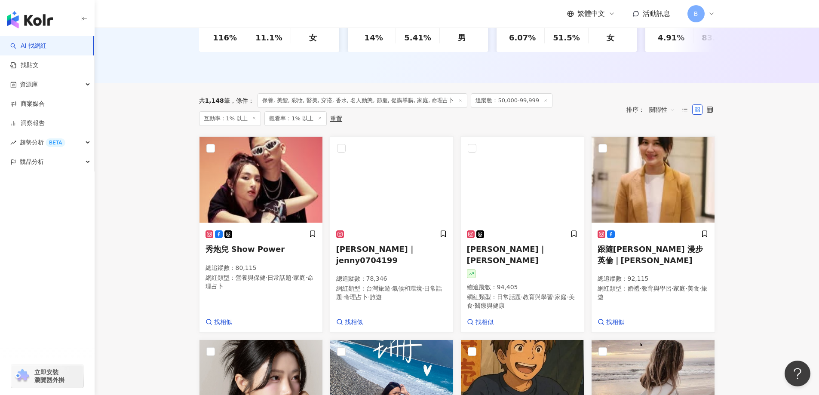
scroll to position [231, 0]
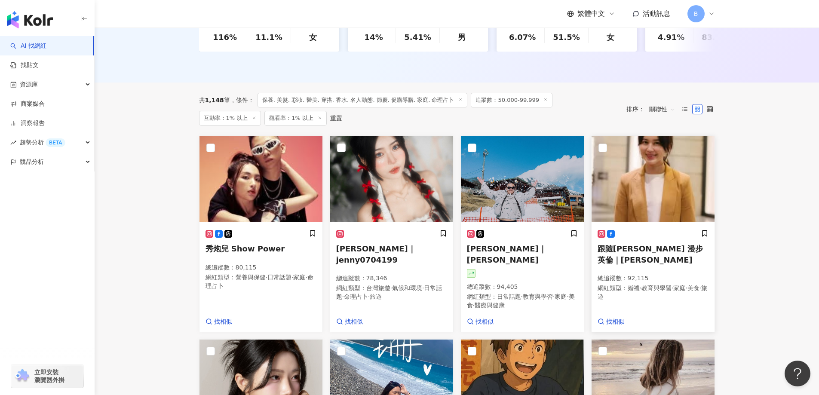
click at [648, 172] on img at bounding box center [652, 179] width 123 height 86
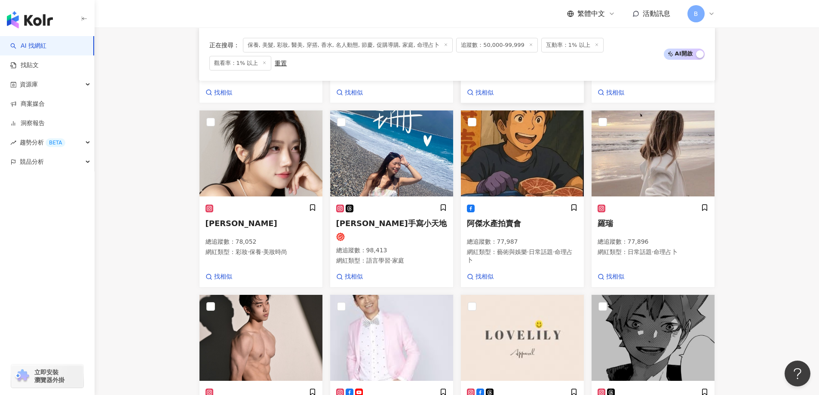
scroll to position [481, 0]
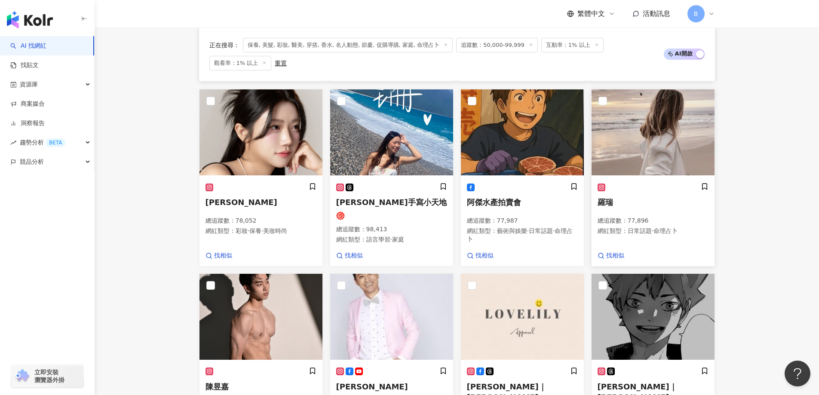
click at [617, 133] on img at bounding box center [652, 132] width 123 height 86
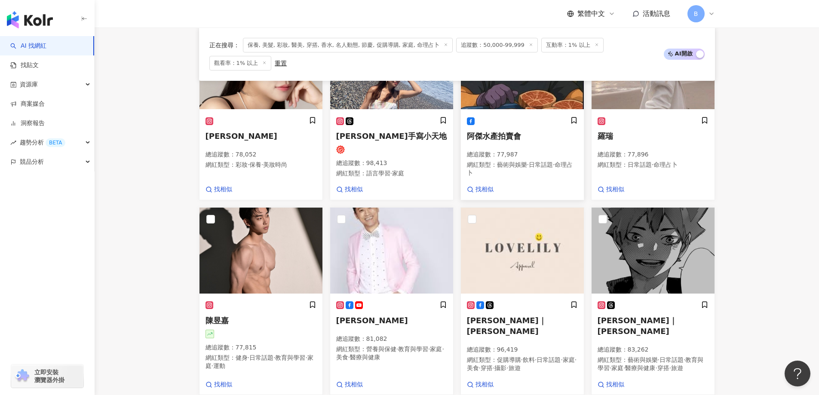
scroll to position [610, 0]
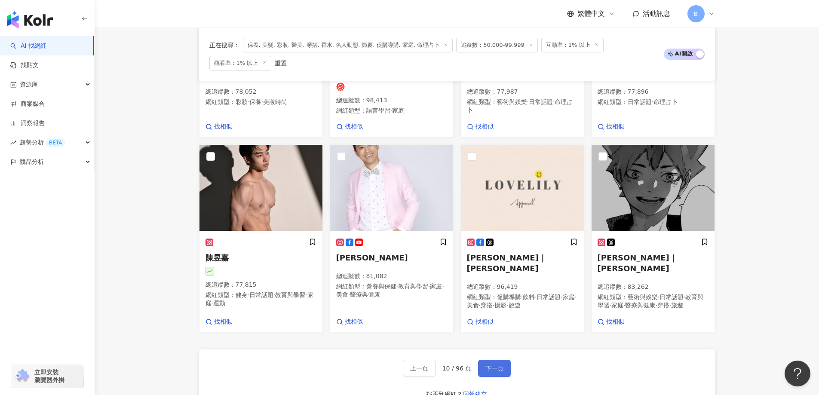
click at [502, 360] on button "下一頁" at bounding box center [494, 368] width 33 height 17
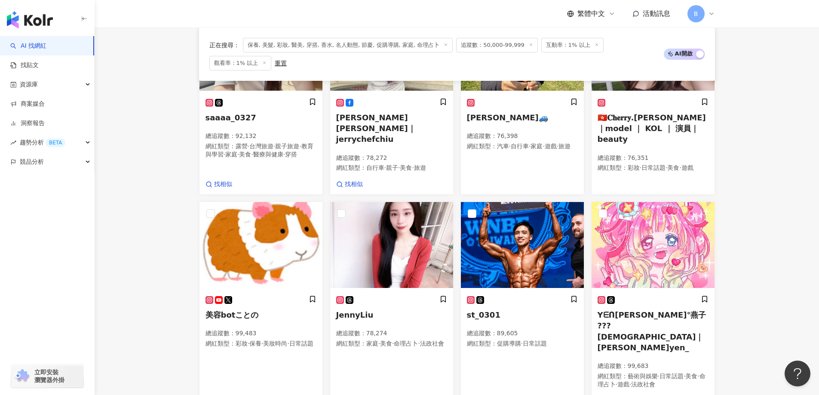
scroll to position [627, 0]
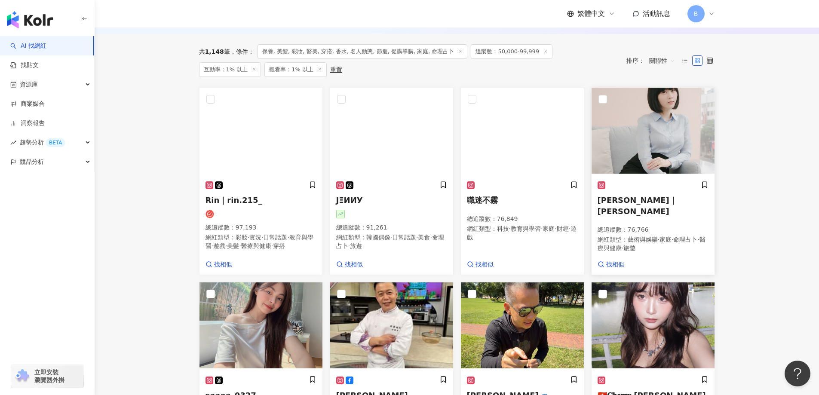
scroll to position [283, 0]
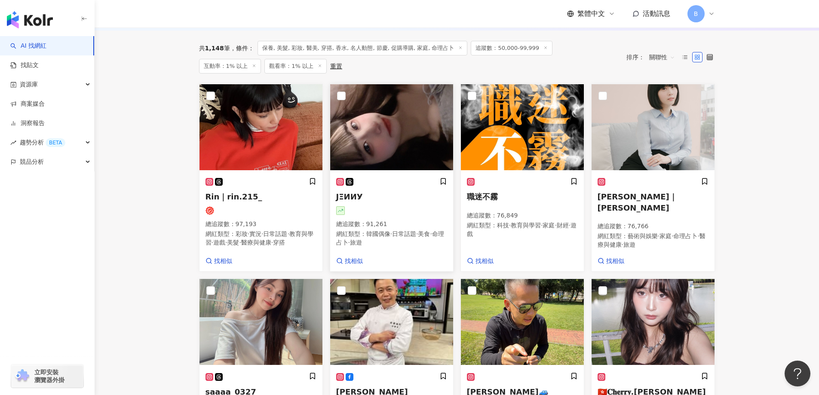
click at [399, 120] on img at bounding box center [391, 127] width 123 height 86
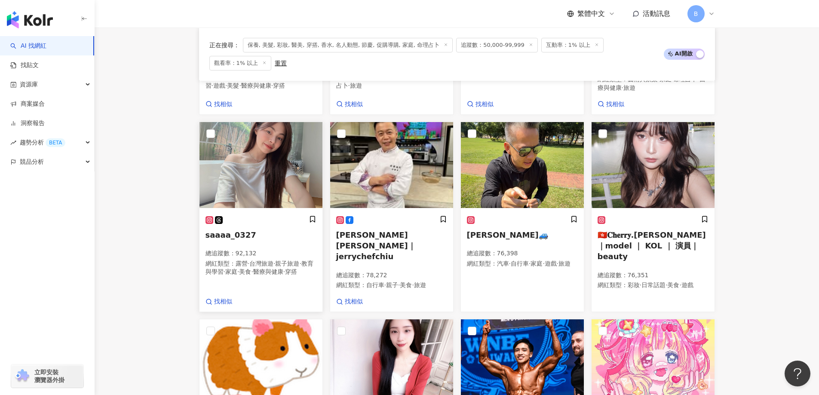
scroll to position [455, 0]
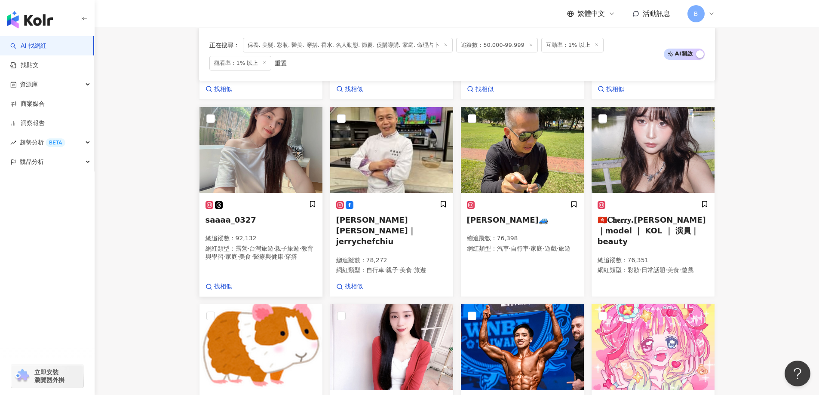
click at [277, 147] on img at bounding box center [260, 150] width 123 height 86
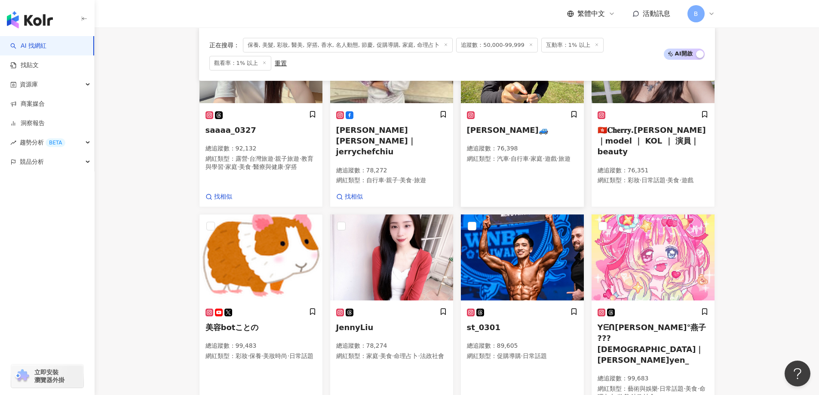
scroll to position [584, 0]
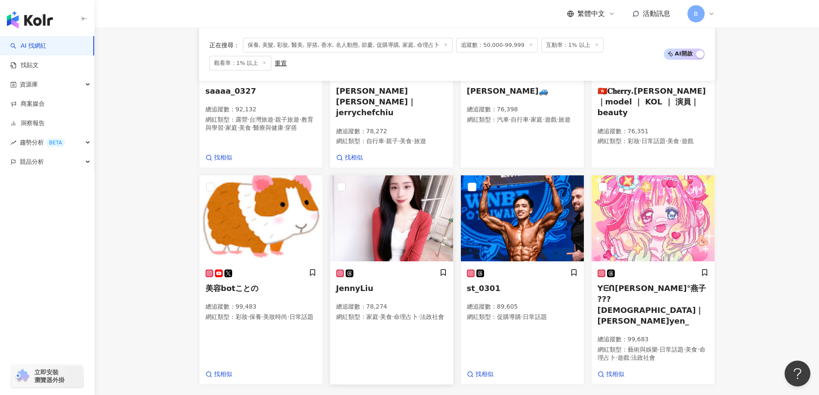
click at [397, 211] on img at bounding box center [391, 218] width 123 height 86
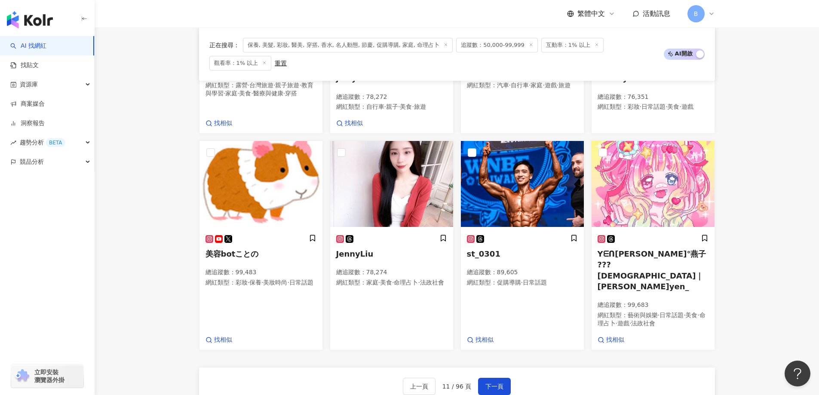
scroll to position [670, 0]
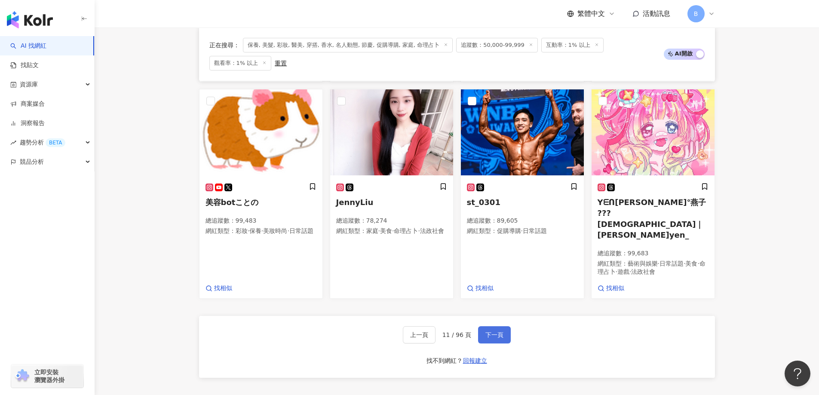
click at [493, 331] on span "下一頁" at bounding box center [494, 334] width 18 height 7
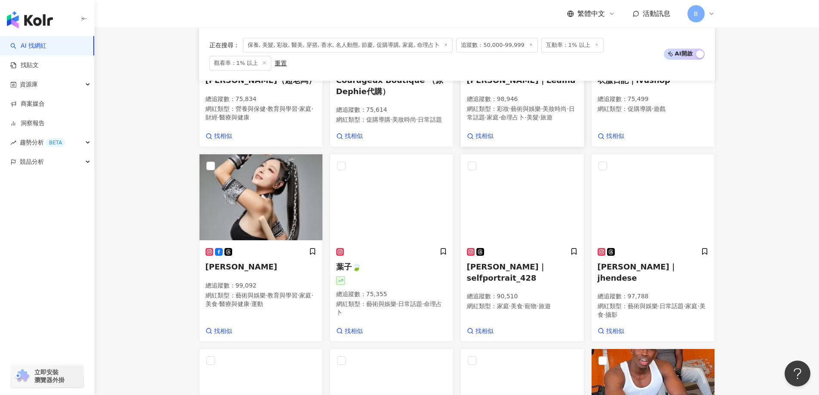
scroll to position [404, 0]
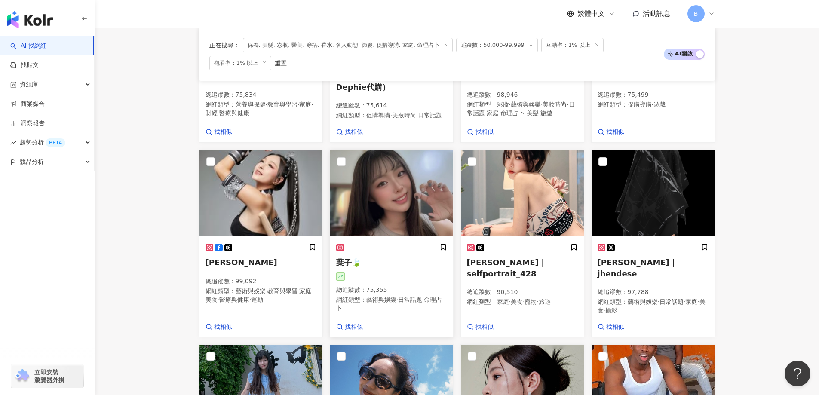
click at [394, 182] on img at bounding box center [391, 193] width 123 height 86
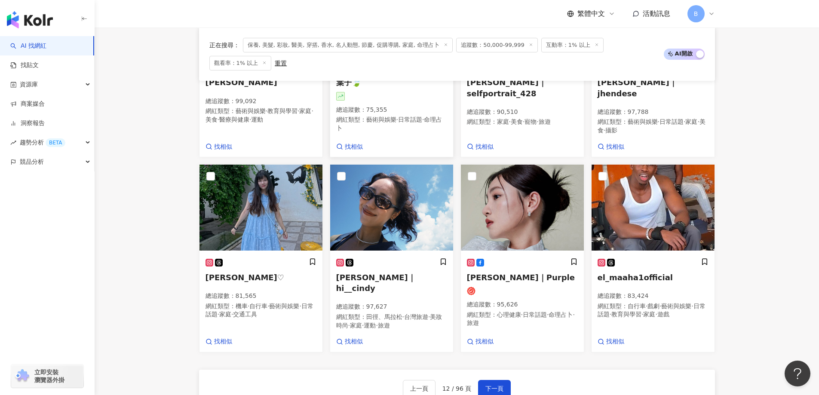
scroll to position [662, 0]
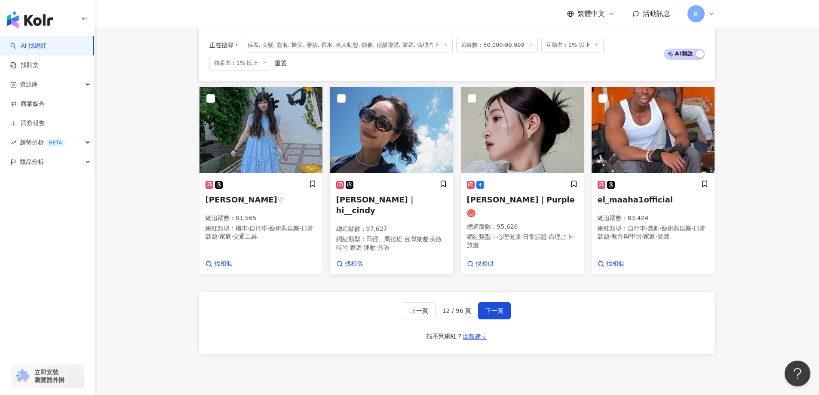
click at [387, 138] on img at bounding box center [391, 130] width 123 height 86
click at [527, 125] on img at bounding box center [522, 130] width 123 height 86
click at [485, 313] on span "下一頁" at bounding box center [494, 310] width 18 height 7
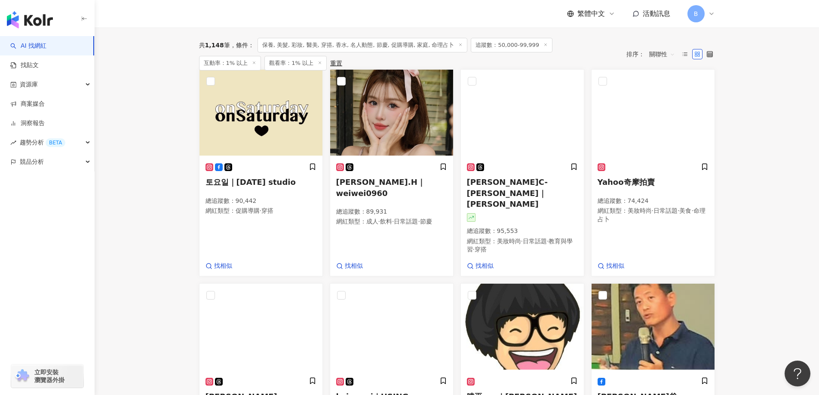
scroll to position [221, 0]
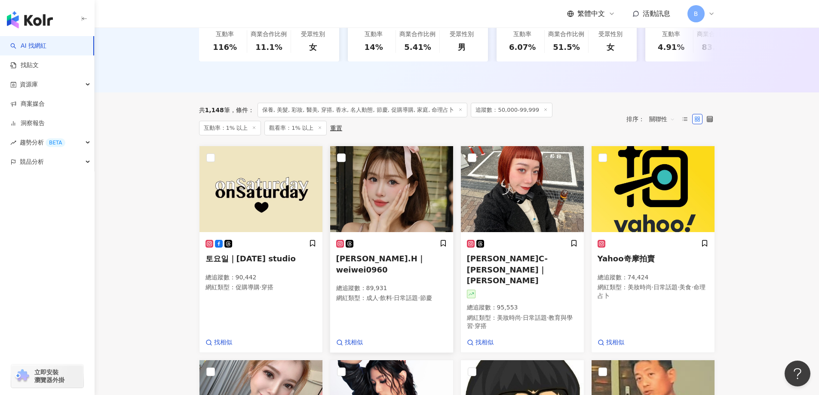
click at [413, 181] on img at bounding box center [391, 189] width 123 height 86
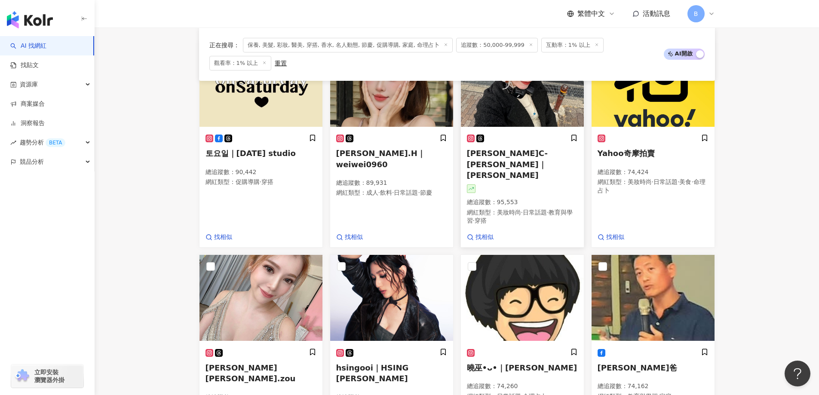
scroll to position [307, 0]
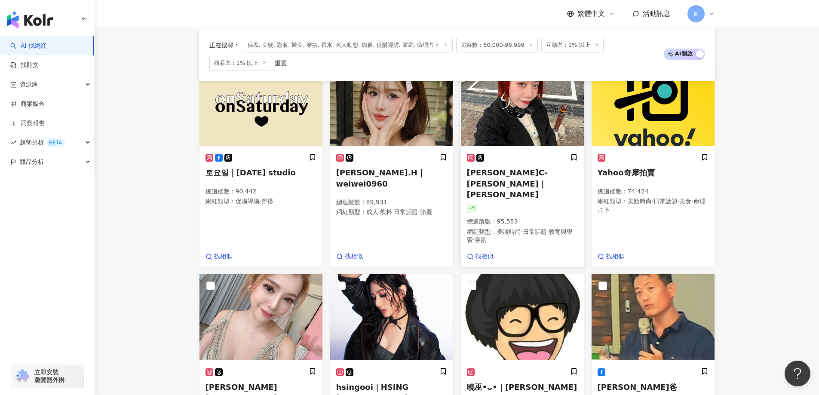
click at [515, 118] on img at bounding box center [522, 103] width 123 height 86
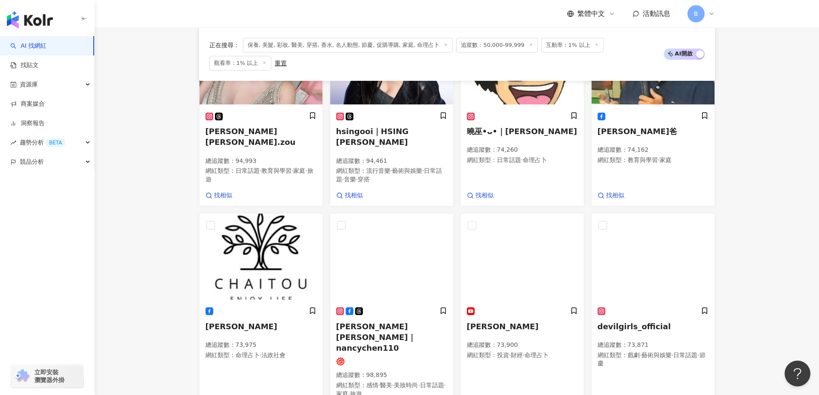
scroll to position [565, 0]
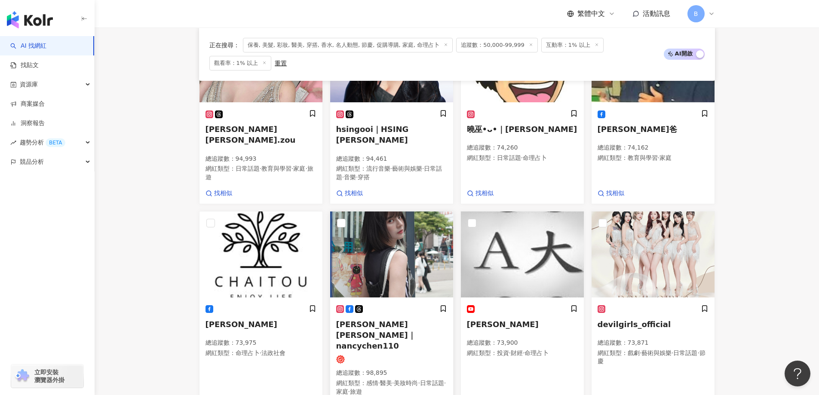
click at [385, 220] on img at bounding box center [391, 254] width 123 height 86
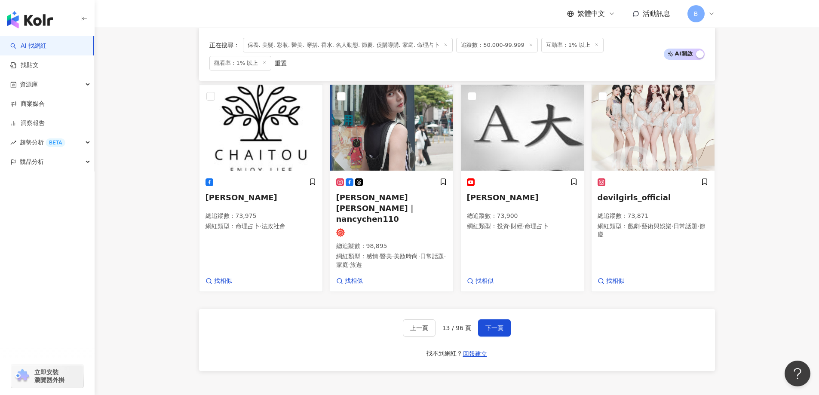
scroll to position [694, 0]
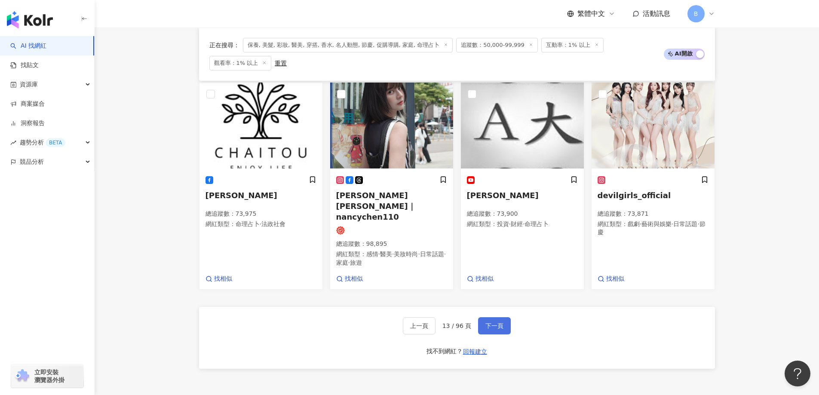
click at [499, 322] on span "下一頁" at bounding box center [494, 325] width 18 height 7
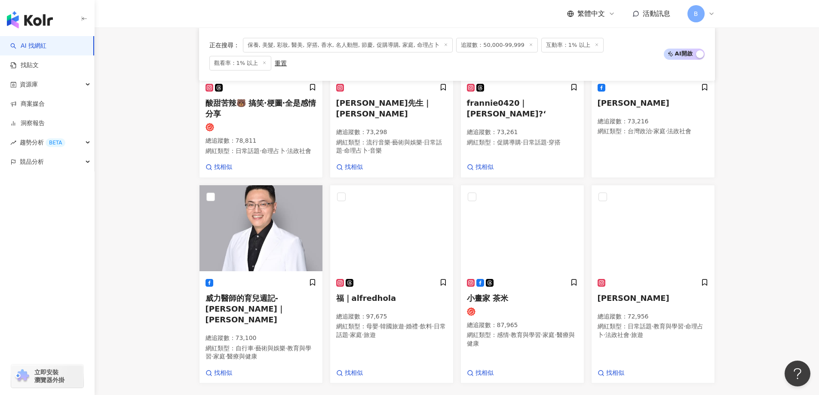
scroll to position [643, 0]
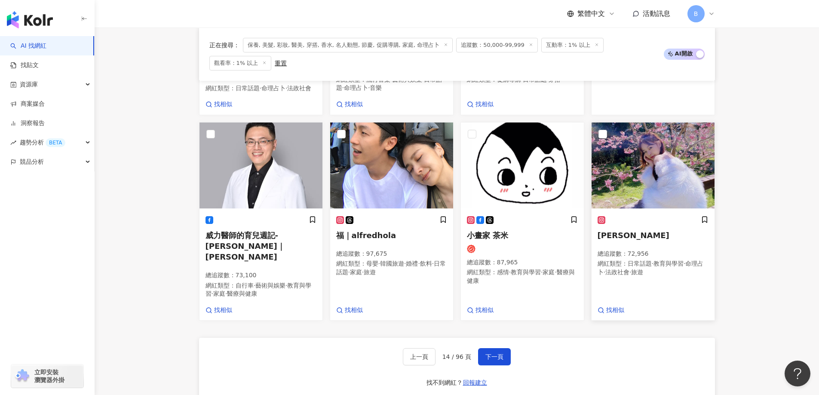
click at [671, 163] on img at bounding box center [652, 165] width 123 height 86
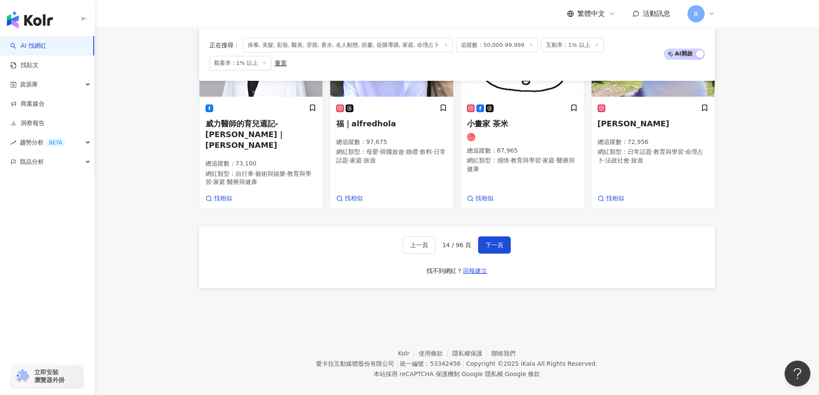
scroll to position [760, 0]
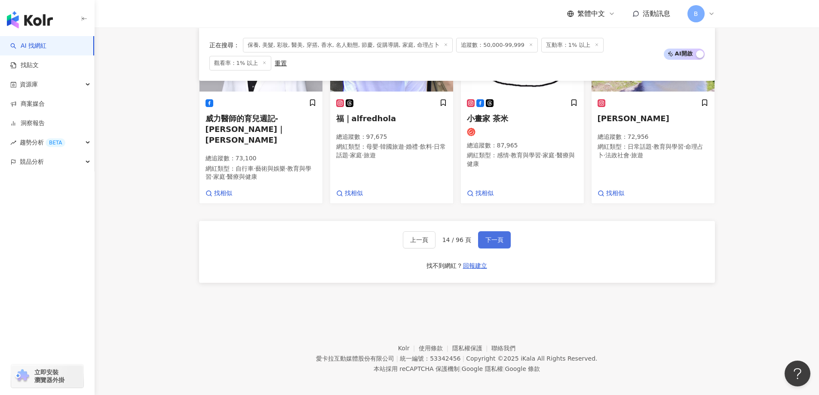
click at [493, 231] on button "下一頁" at bounding box center [494, 239] width 33 height 17
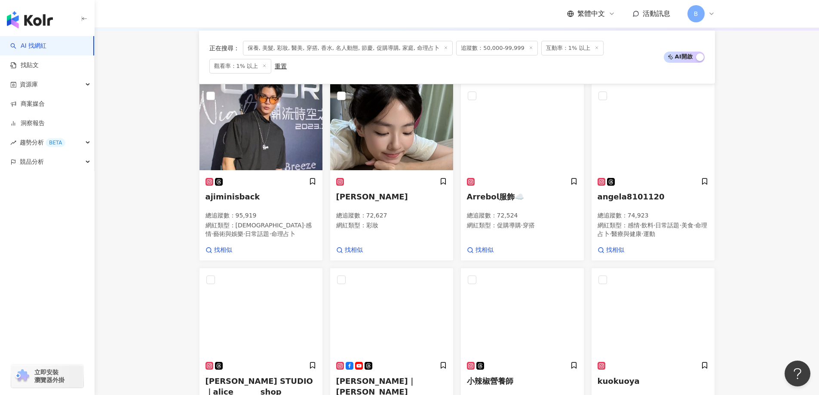
scroll to position [266, 0]
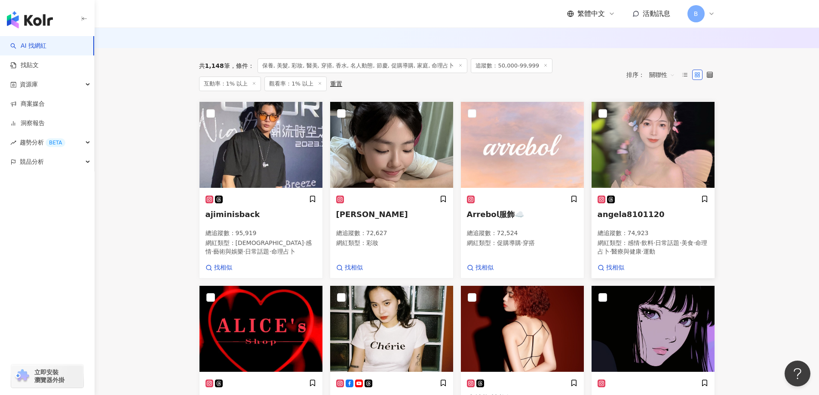
click at [665, 159] on img at bounding box center [652, 145] width 123 height 86
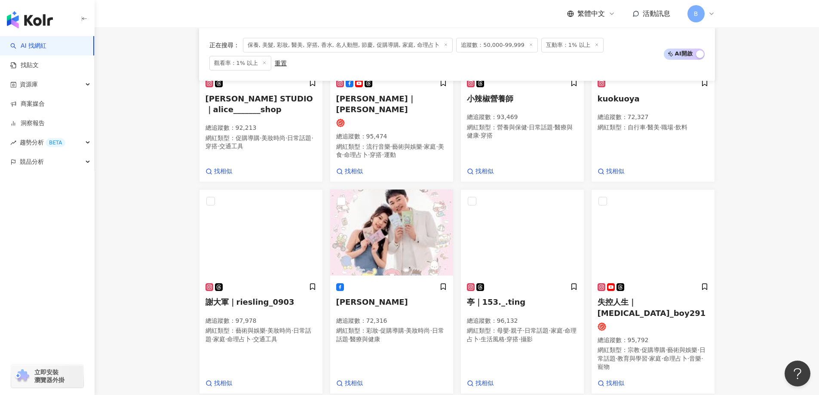
scroll to position [566, 0]
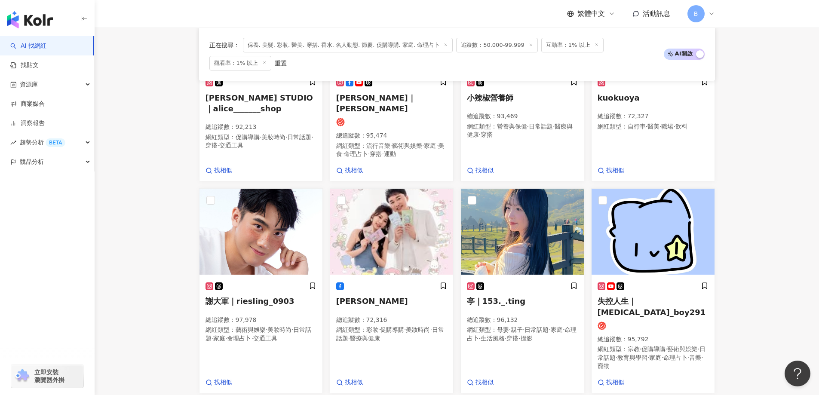
drag, startPoint x: 806, startPoint y: 186, endPoint x: 776, endPoint y: 192, distance: 29.9
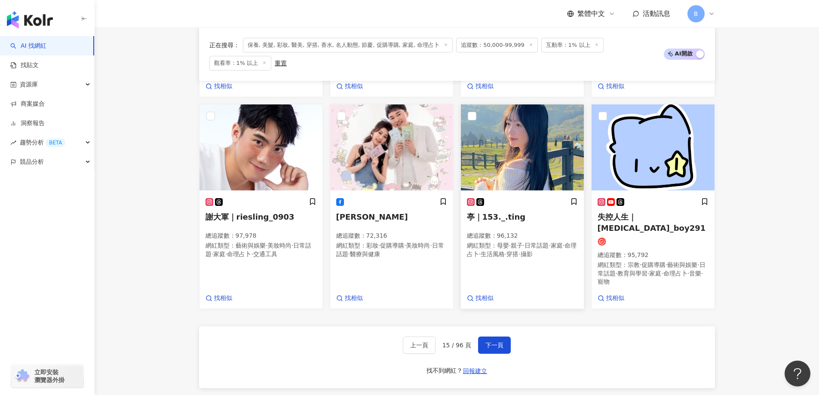
scroll to position [652, 0]
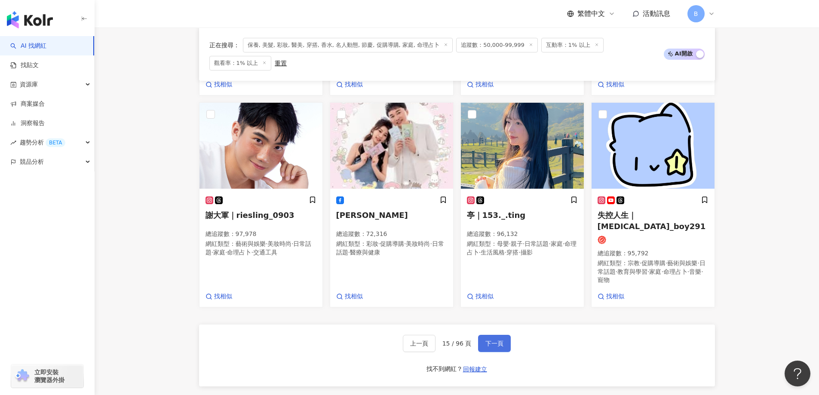
click at [500, 340] on span "下一頁" at bounding box center [494, 343] width 18 height 7
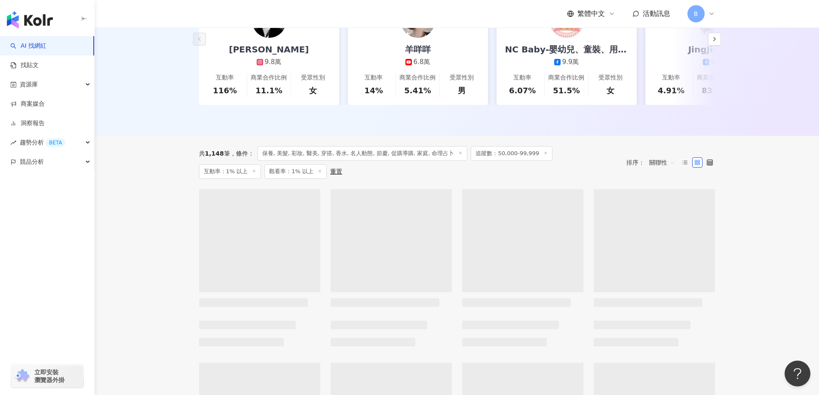
scroll to position [76, 0]
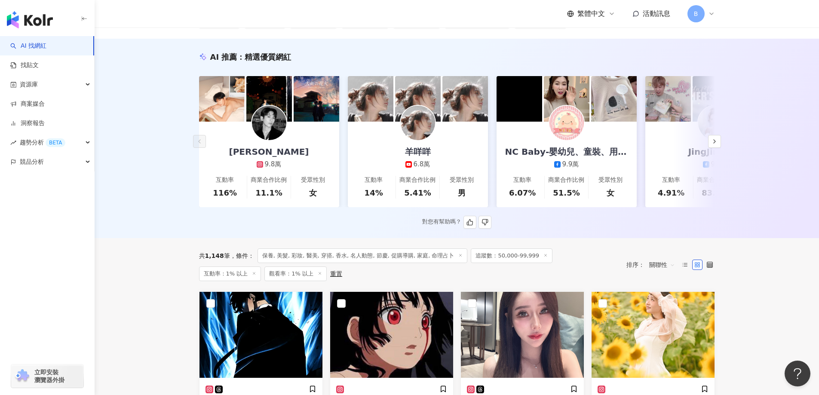
click at [414, 125] on img at bounding box center [417, 123] width 34 height 34
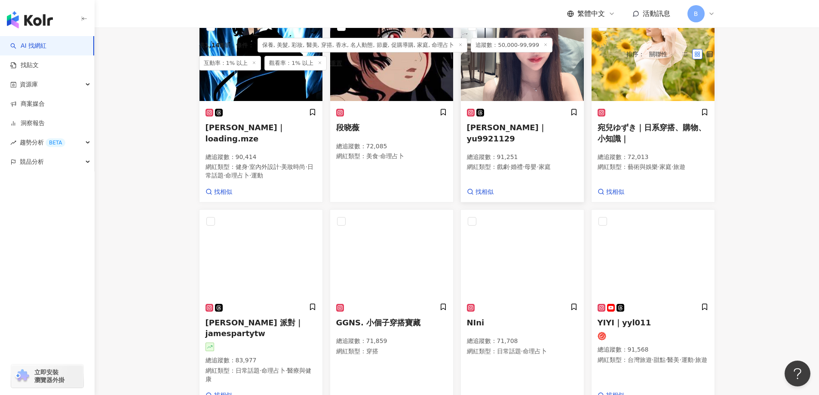
scroll to position [290, 0]
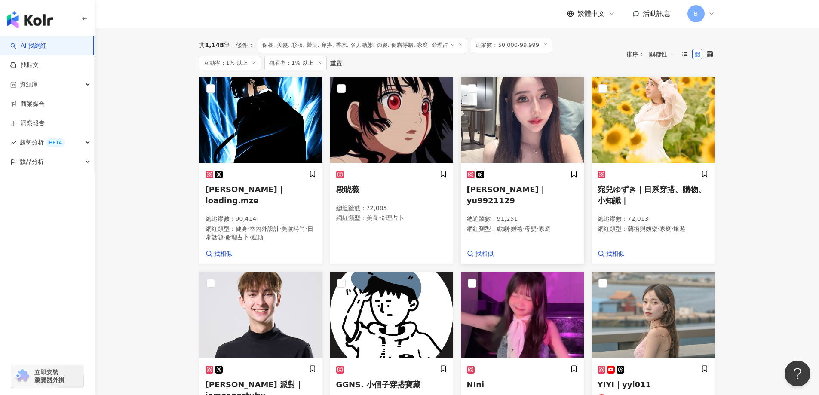
click at [524, 125] on img at bounding box center [522, 120] width 123 height 86
click at [682, 119] on img at bounding box center [652, 120] width 123 height 86
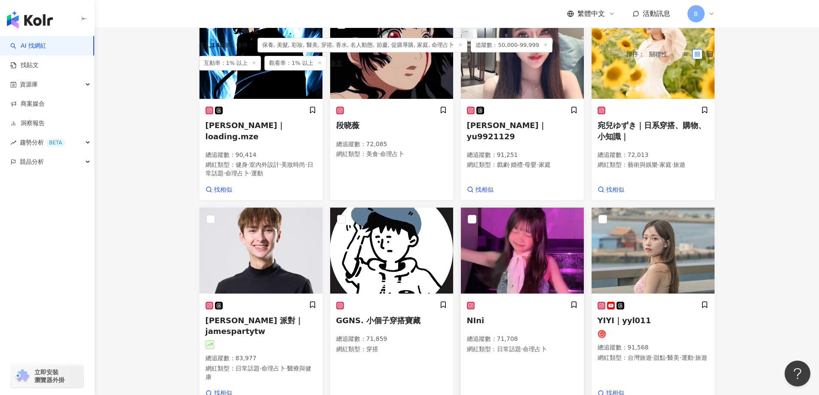
scroll to position [419, 0]
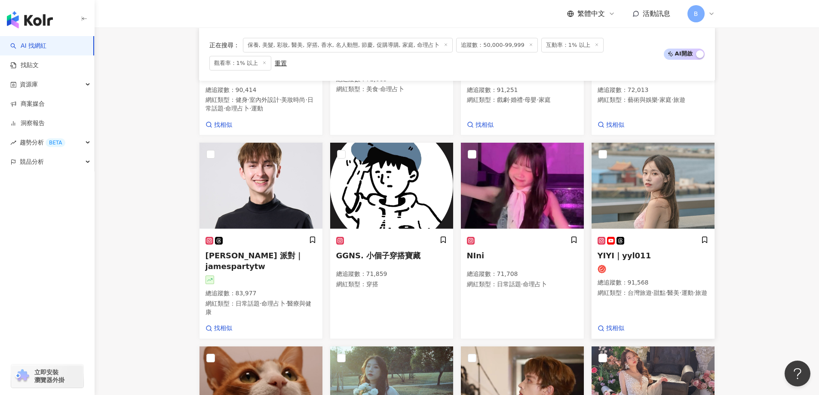
click at [677, 177] on img at bounding box center [652, 186] width 123 height 86
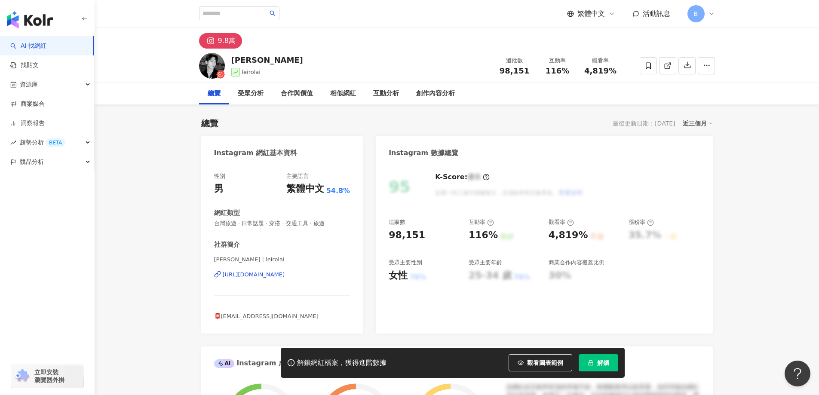
click at [666, 72] on link at bounding box center [667, 65] width 17 height 17
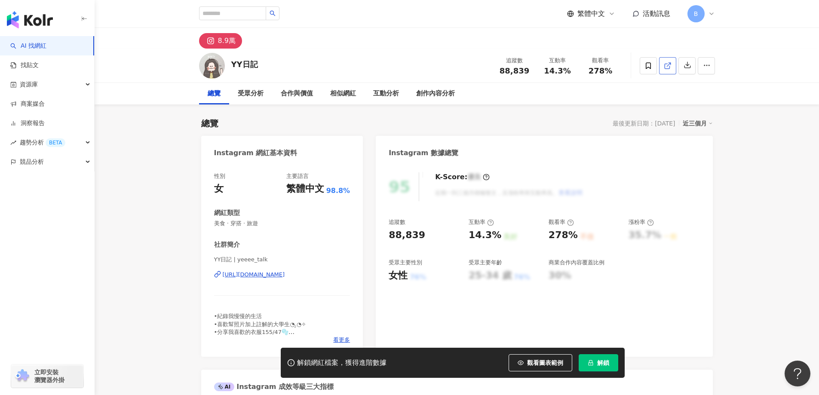
click at [670, 67] on icon at bounding box center [667, 66] width 8 height 8
click at [712, 276] on div "95 K-Score : 優良 近期一到三個月積極發文，且漲粉率與互動率高。 查看說明 追蹤數 85,984 互動率 2.61% 良好 觀看率 13% 不佳 …" at bounding box center [544, 260] width 336 height 193
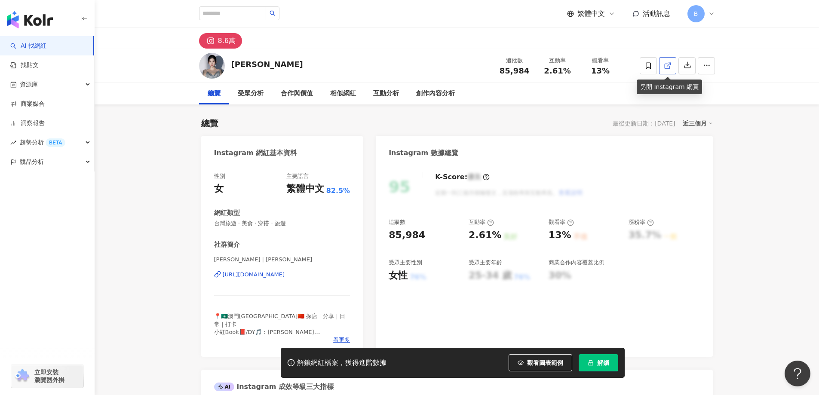
click at [663, 64] on link at bounding box center [667, 65] width 17 height 17
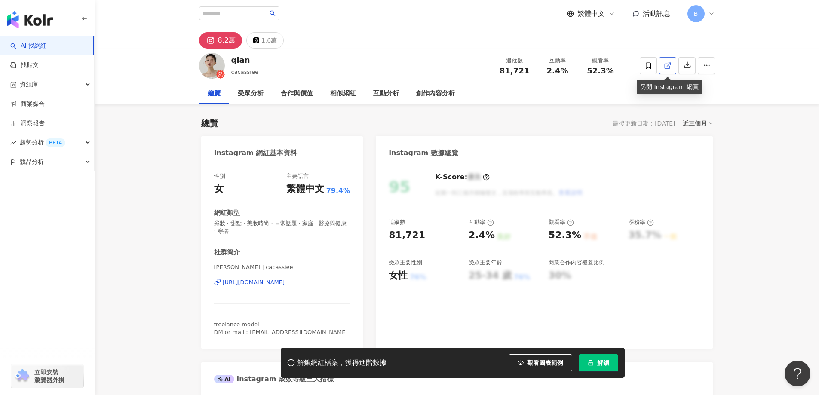
click at [668, 62] on icon at bounding box center [667, 66] width 8 height 8
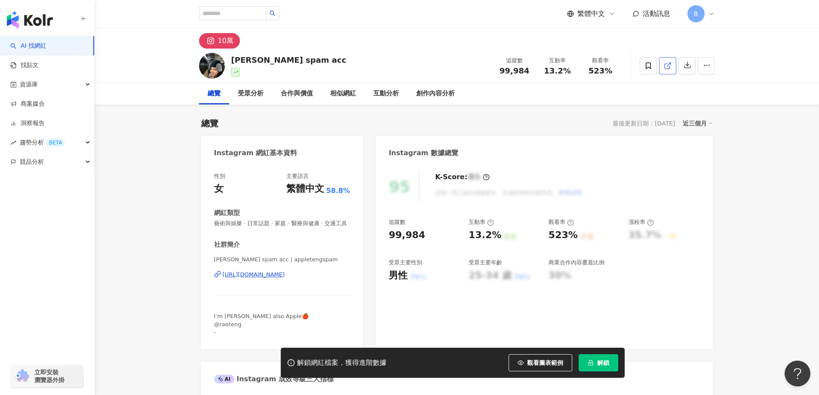
click at [670, 69] on icon at bounding box center [667, 66] width 8 height 8
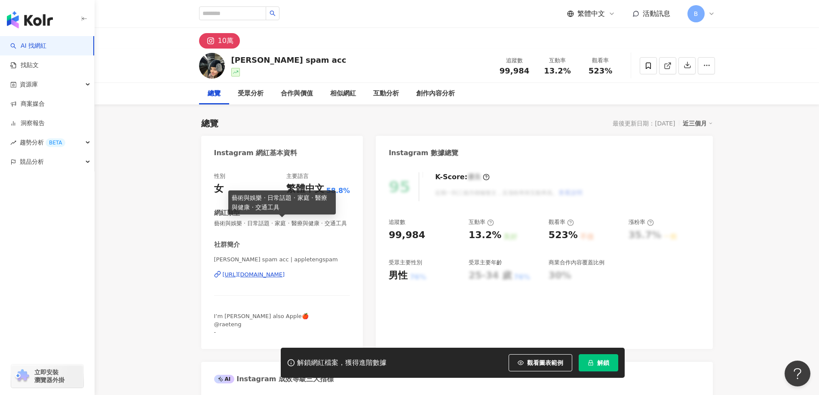
click at [312, 226] on span "藝術與娛樂 · 日常話題 · 家庭 · 醫療與健康 · 交通工具" at bounding box center [282, 224] width 136 height 8
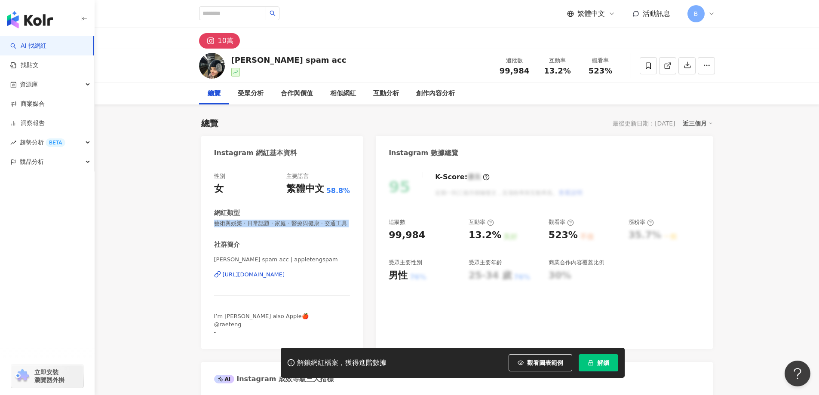
copy span "藝術與娛樂 · 日常話題 · 家庭 · 醫療與健康 · 交通工具"
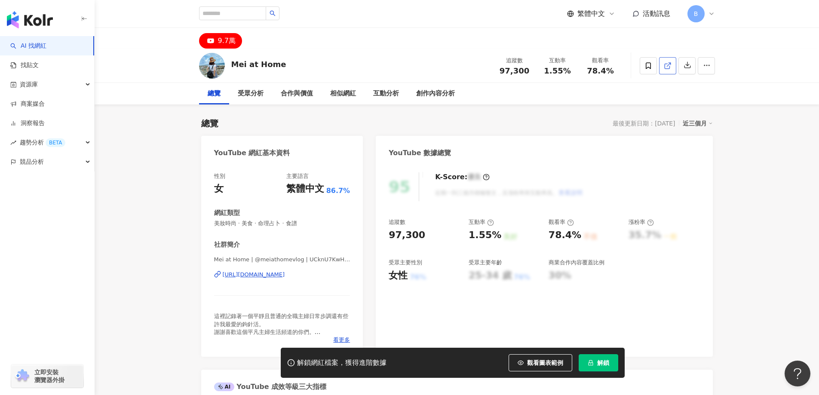
click at [665, 68] on icon at bounding box center [667, 66] width 8 height 8
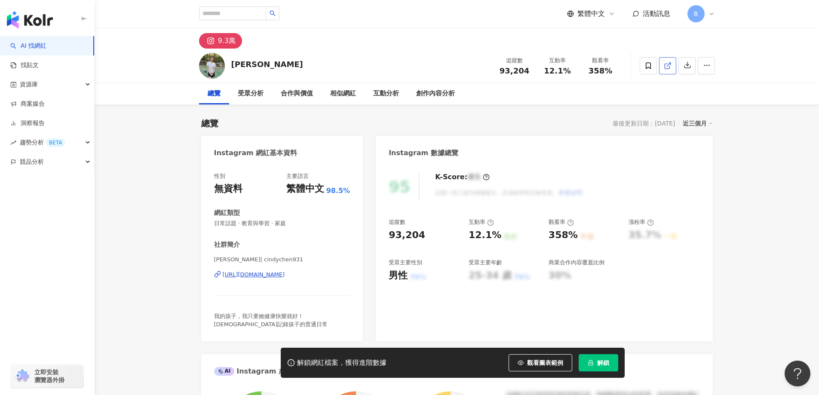
click at [667, 64] on icon at bounding box center [667, 66] width 8 height 8
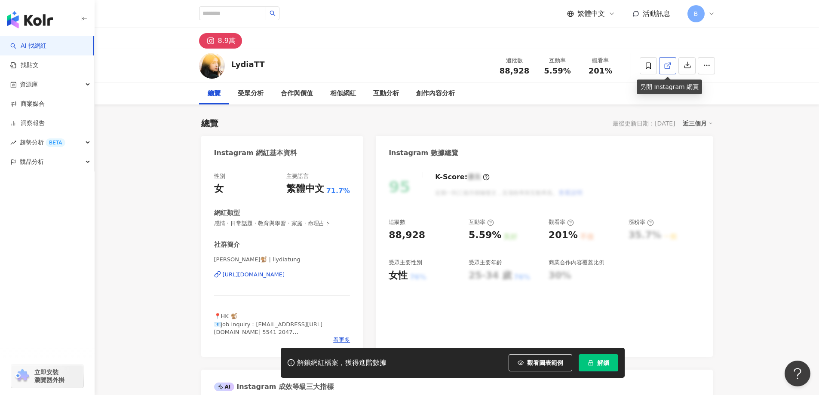
click at [663, 67] on icon at bounding box center [667, 66] width 8 height 8
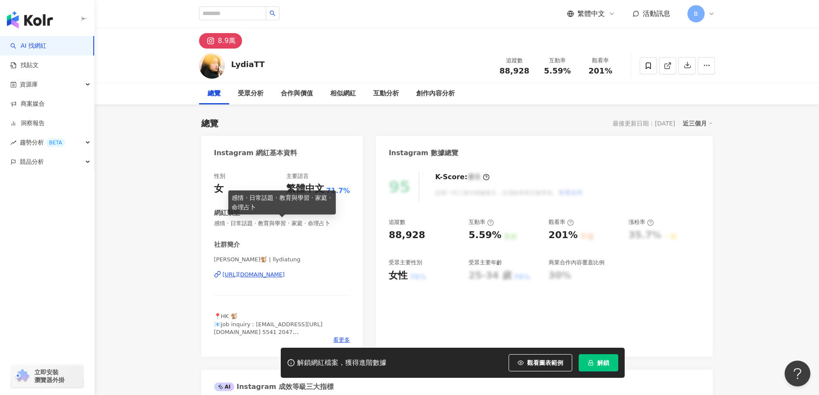
click at [311, 222] on span "感情 · 日常話題 · 教育與學習 · 家庭 · 命理占卜" at bounding box center [282, 224] width 136 height 8
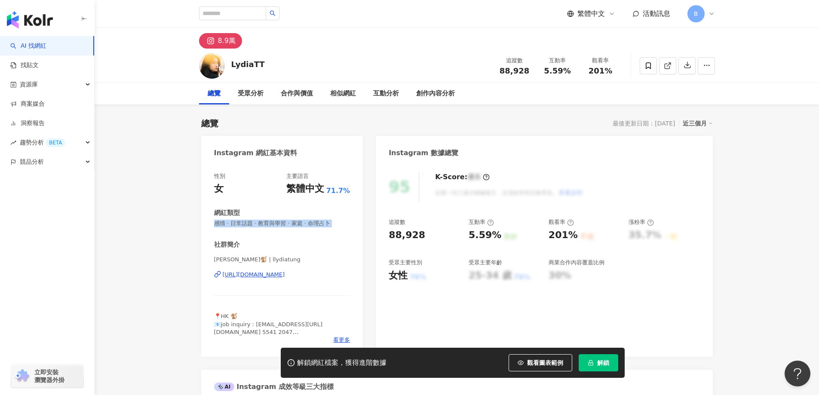
copy span "感情 · 日常話題 · 教育與學習 · 家庭 · 命理占卜"
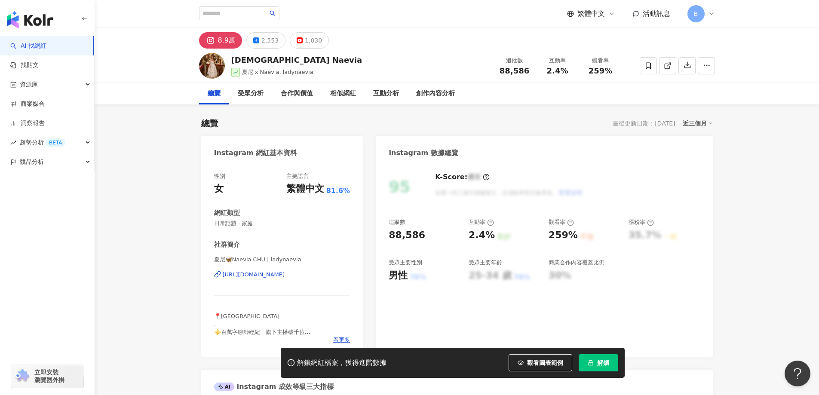
click at [669, 64] on line at bounding box center [667, 64] width 3 height 3
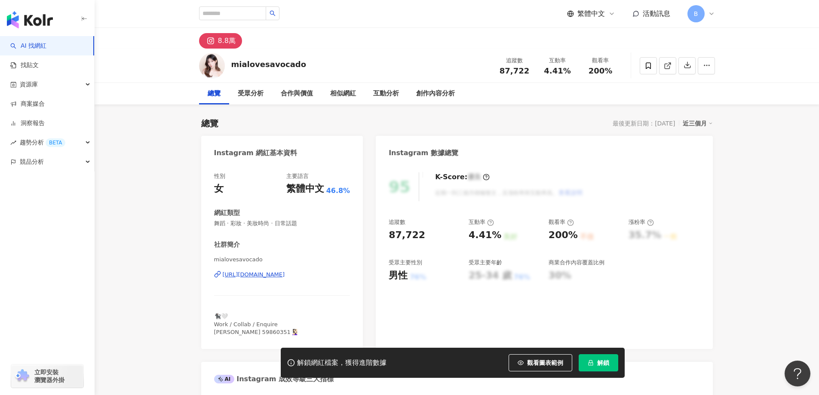
click at [663, 69] on icon at bounding box center [667, 66] width 8 height 8
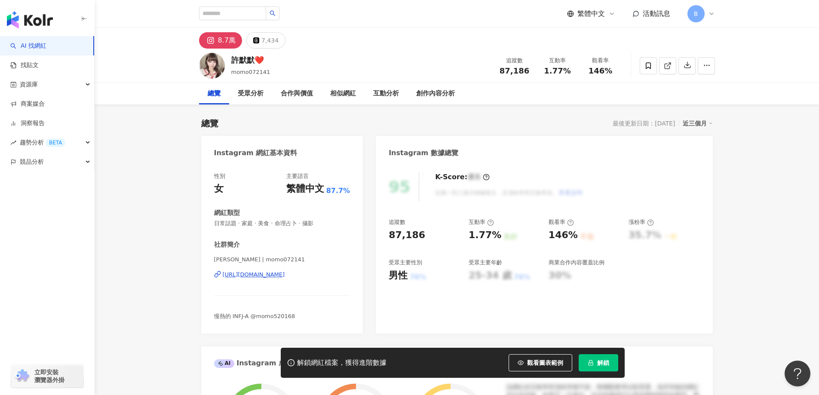
click at [668, 61] on span at bounding box center [667, 65] width 8 height 9
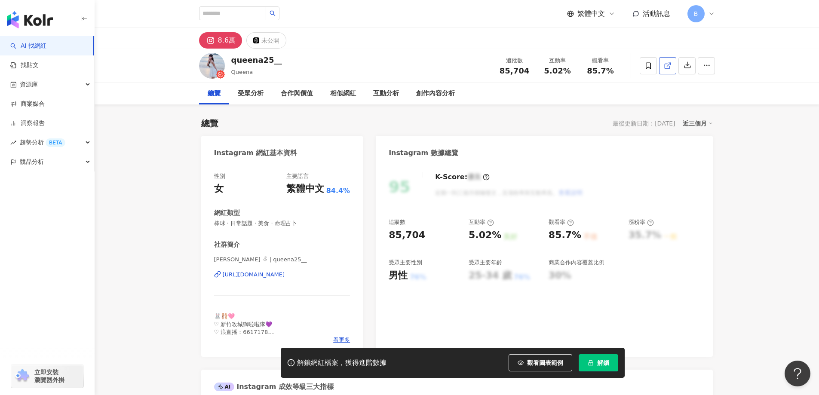
click at [667, 65] on line at bounding box center [667, 64] width 3 height 3
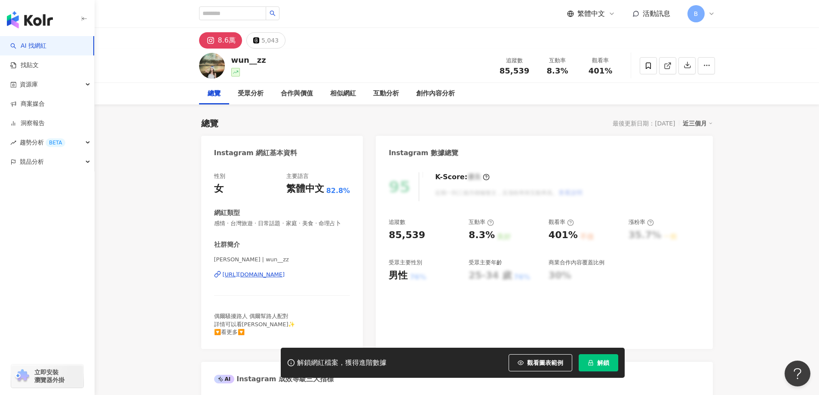
click at [667, 65] on line at bounding box center [667, 64] width 3 height 3
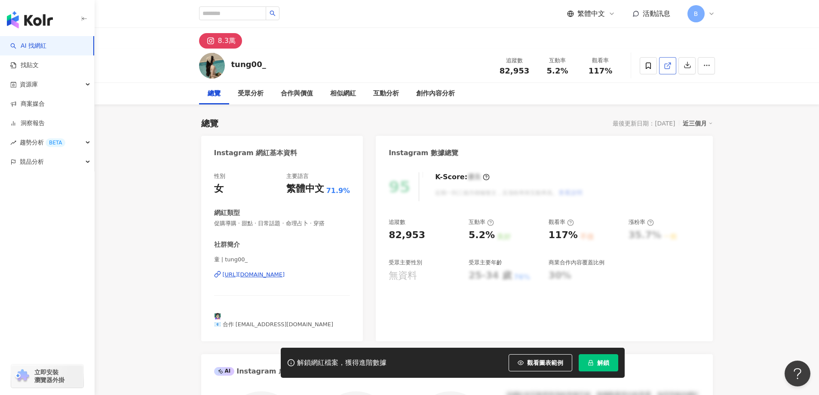
click at [666, 66] on line at bounding box center [667, 64] width 3 height 3
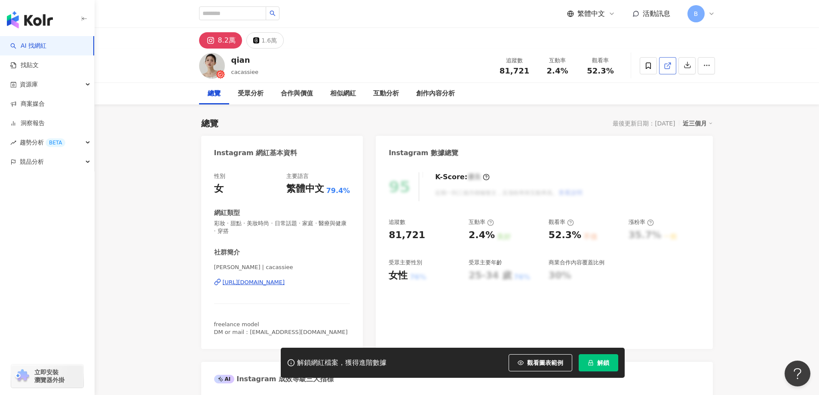
click at [665, 66] on icon at bounding box center [667, 66] width 8 height 8
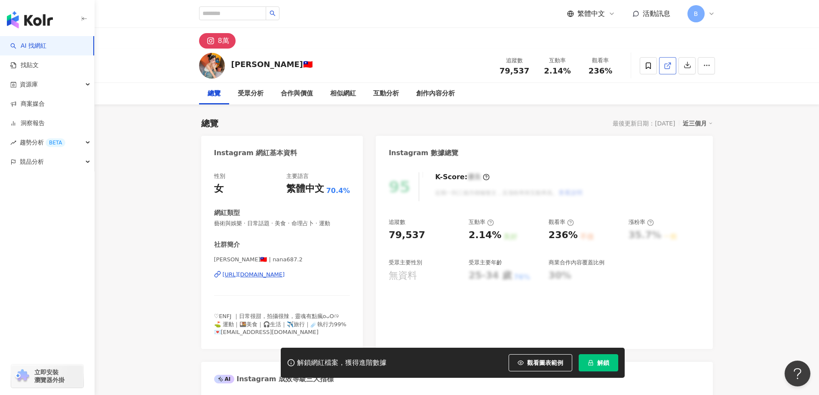
click at [669, 64] on line at bounding box center [667, 64] width 3 height 3
click at [271, 223] on span "藝術與娛樂 · 日常話題 · 美食 · 命理占卜 · 運動" at bounding box center [282, 224] width 136 height 8
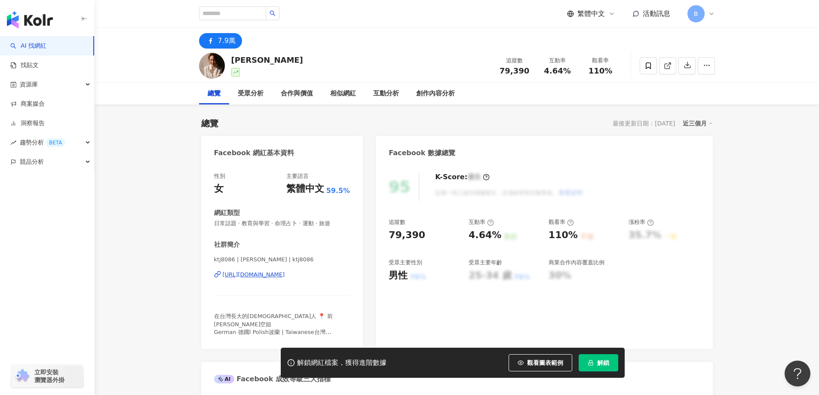
drag, startPoint x: 800, startPoint y: 205, endPoint x: 706, endPoint y: 105, distance: 136.2
click at [668, 67] on icon at bounding box center [667, 66] width 8 height 8
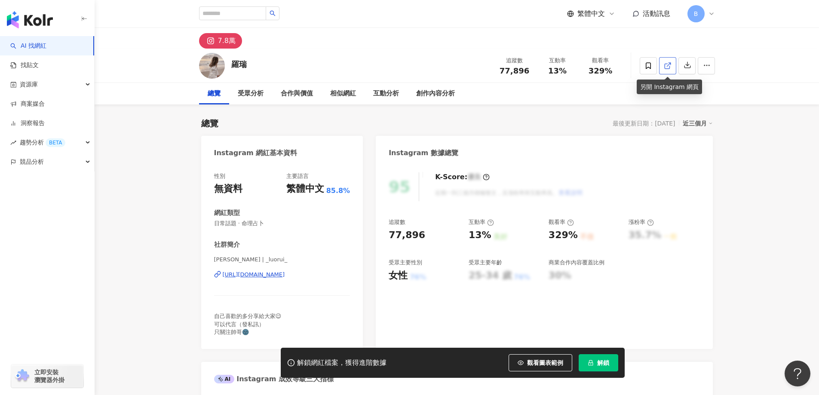
click at [664, 66] on icon at bounding box center [666, 66] width 5 height 5
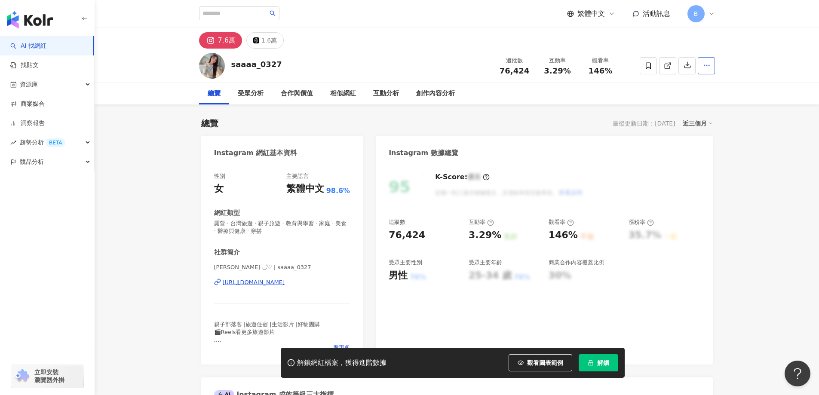
drag, startPoint x: 752, startPoint y: 132, endPoint x: 699, endPoint y: 63, distance: 87.7
click at [667, 66] on line at bounding box center [667, 64] width 3 height 3
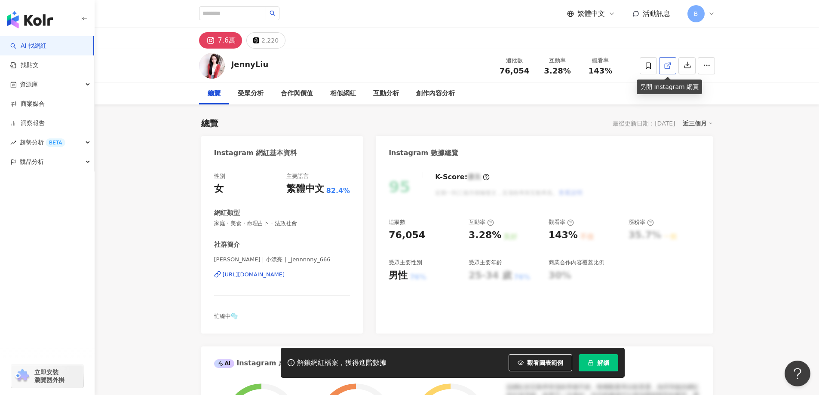
click at [670, 62] on icon at bounding box center [667, 66] width 8 height 8
click at [290, 224] on span "家庭 · 美食 · 命理占卜 · 法政社會" at bounding box center [282, 224] width 136 height 8
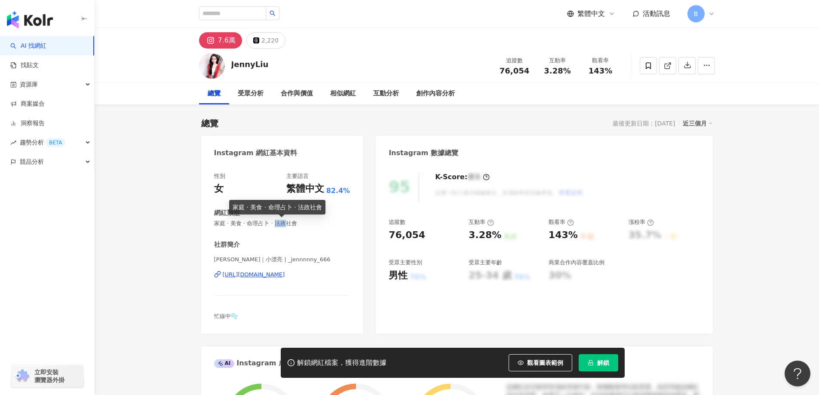
click at [290, 224] on span "家庭 · 美食 · 命理占卜 · 法政社會" at bounding box center [282, 224] width 136 height 8
copy span "家庭 · 美食 · 命理占卜 · 法政社會"
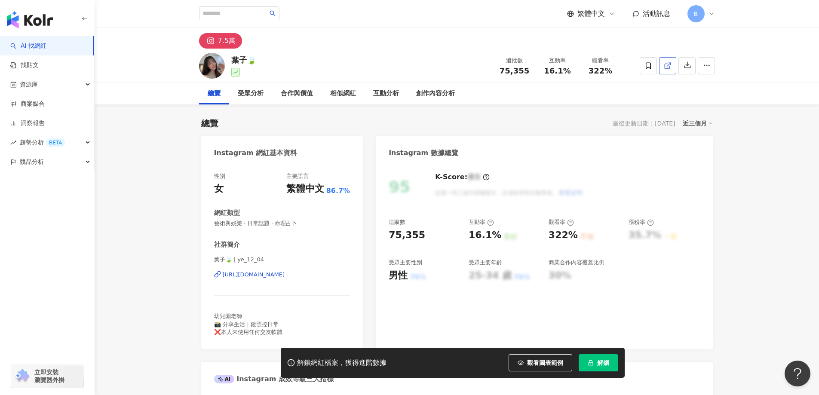
click at [666, 66] on line at bounding box center [667, 64] width 3 height 3
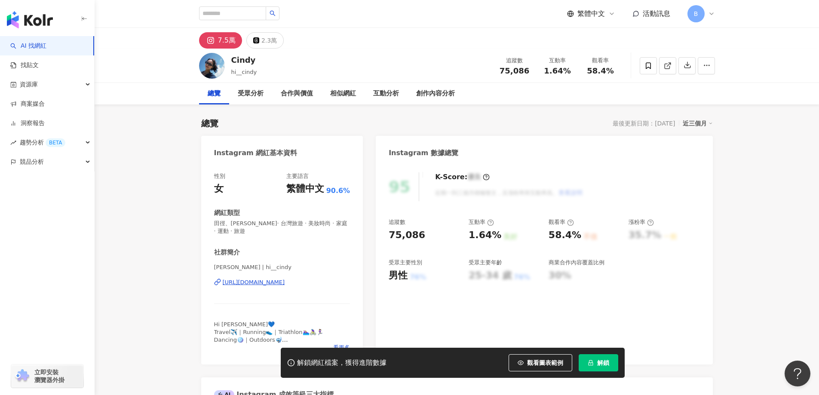
click at [671, 64] on link at bounding box center [667, 65] width 17 height 17
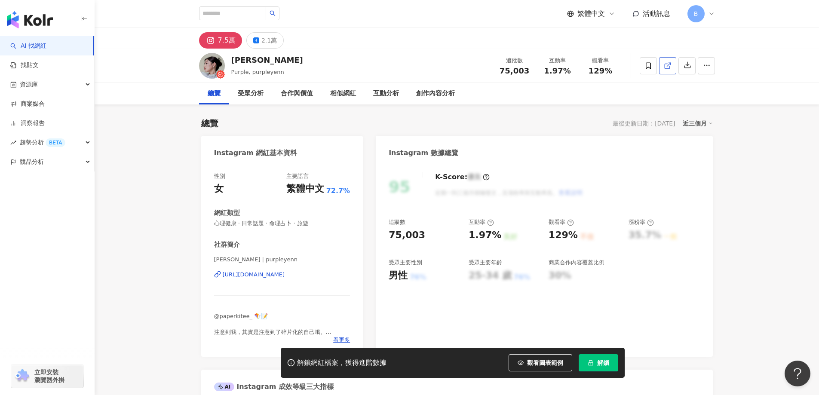
click at [670, 64] on polyline at bounding box center [669, 64] width 2 height 2
click at [252, 221] on span "心理健康 · 日常話題 · 命理占卜 · 旅遊" at bounding box center [282, 224] width 136 height 8
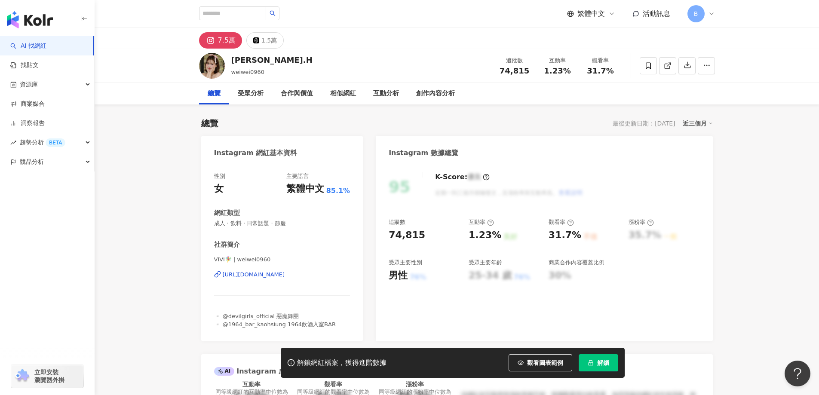
click at [667, 63] on icon at bounding box center [667, 66] width 8 height 8
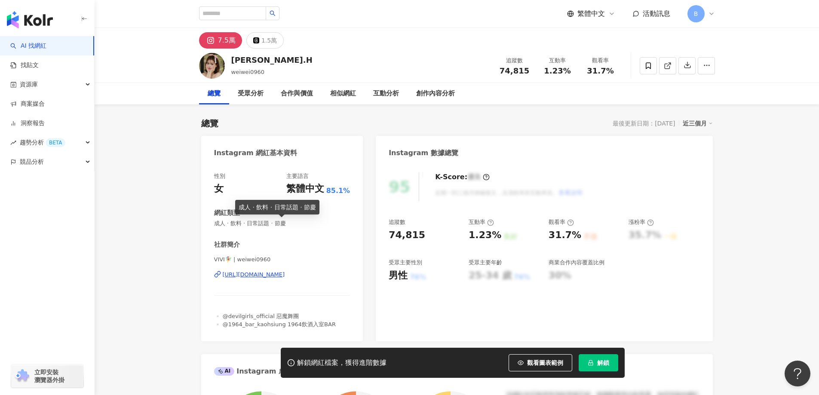
click at [264, 224] on span "成人 · 飲料 · 日常話題 · 節慶" at bounding box center [282, 224] width 136 height 8
copy span "成人 · 飲料 · 日常話題 · 節慶"
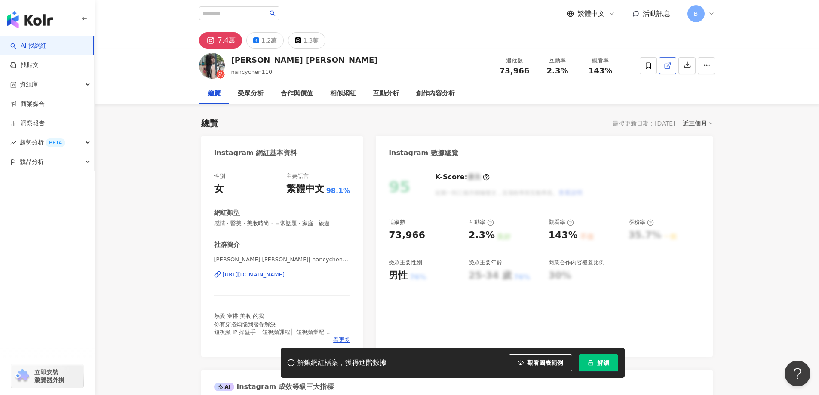
click at [665, 67] on icon at bounding box center [667, 66] width 8 height 8
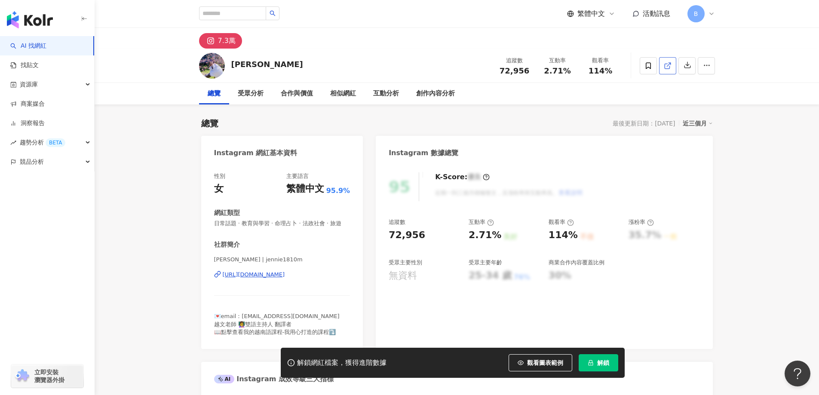
click at [668, 68] on icon at bounding box center [666, 66] width 5 height 5
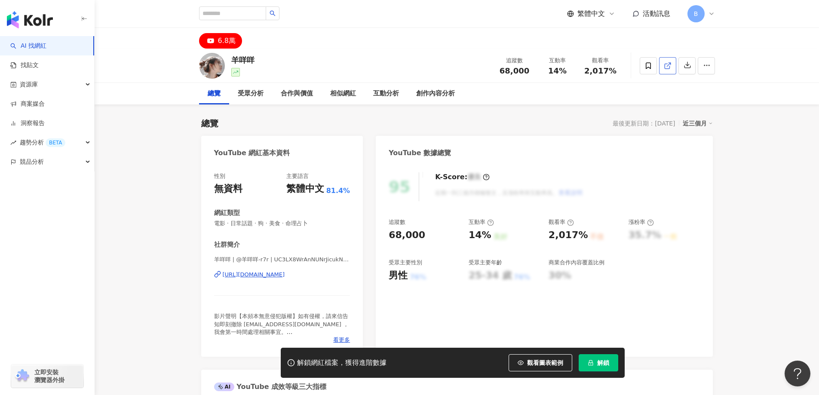
click at [668, 64] on line at bounding box center [667, 64] width 3 height 3
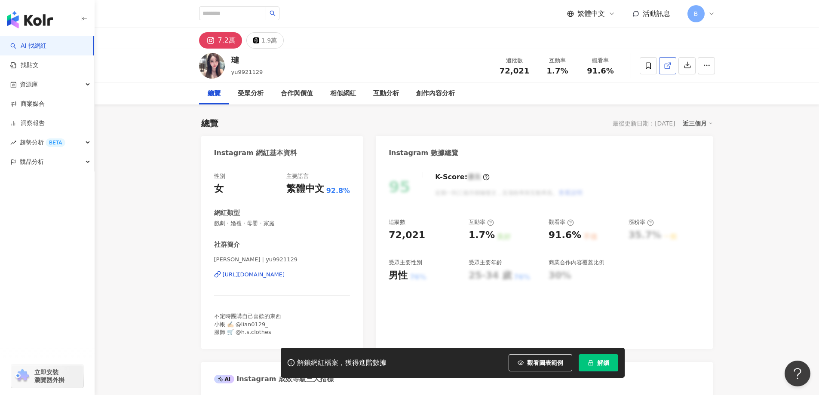
click at [666, 65] on icon at bounding box center [667, 66] width 8 height 8
click at [257, 223] on span "戲劇 · 婚禮 · 母嬰 · 家庭" at bounding box center [282, 224] width 136 height 8
copy span "戲劇 · 婚禮 · 母嬰 · 家庭"
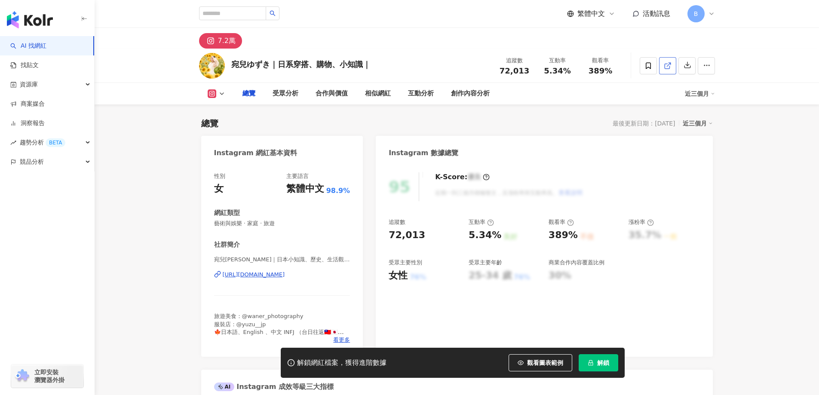
click at [663, 65] on icon at bounding box center [667, 66] width 8 height 8
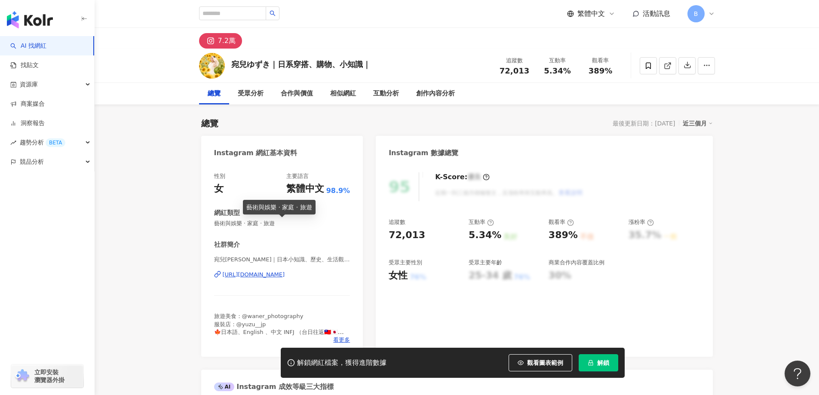
click at [274, 223] on span "藝術與娛樂 · 家庭 · 旅遊" at bounding box center [282, 224] width 136 height 8
copy span "藝術與娛樂 · 家庭 · 旅遊"
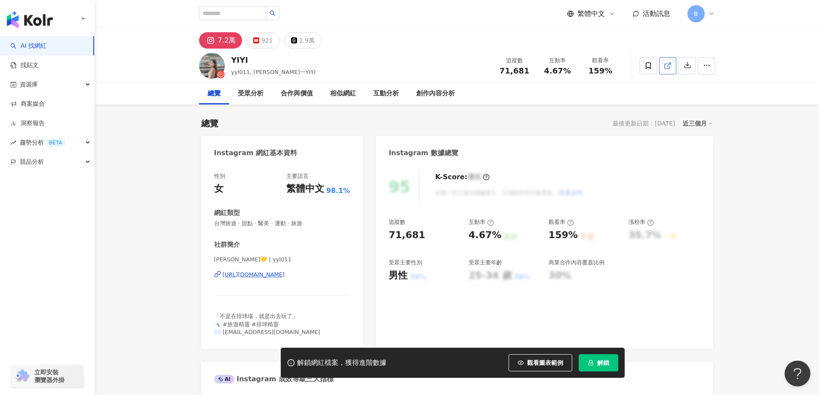
click at [667, 65] on line at bounding box center [667, 64] width 3 height 3
